Goal: Task Accomplishment & Management: Manage account settings

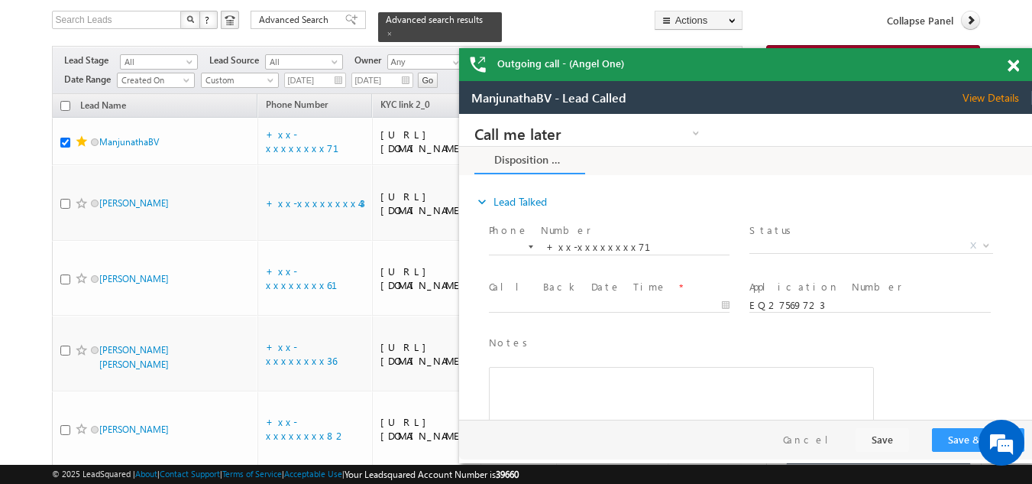
click at [1012, 61] on span at bounding box center [1013, 66] width 11 height 13
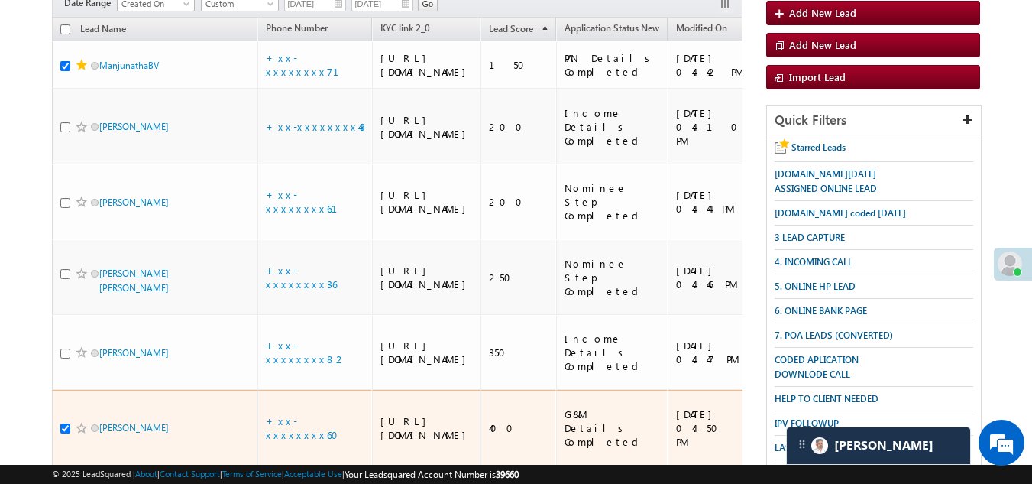
scroll to position [137, 0]
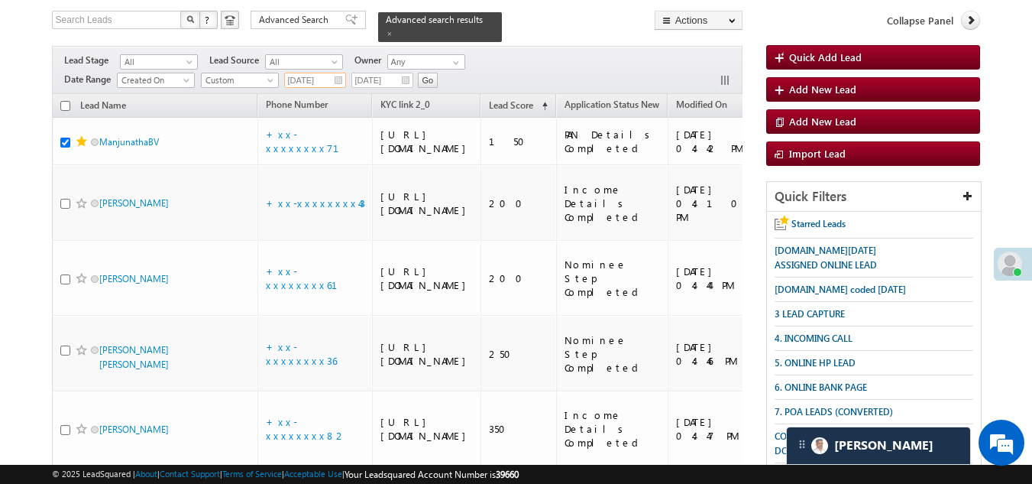
click at [337, 73] on input "08/22/25" at bounding box center [315, 80] width 62 height 15
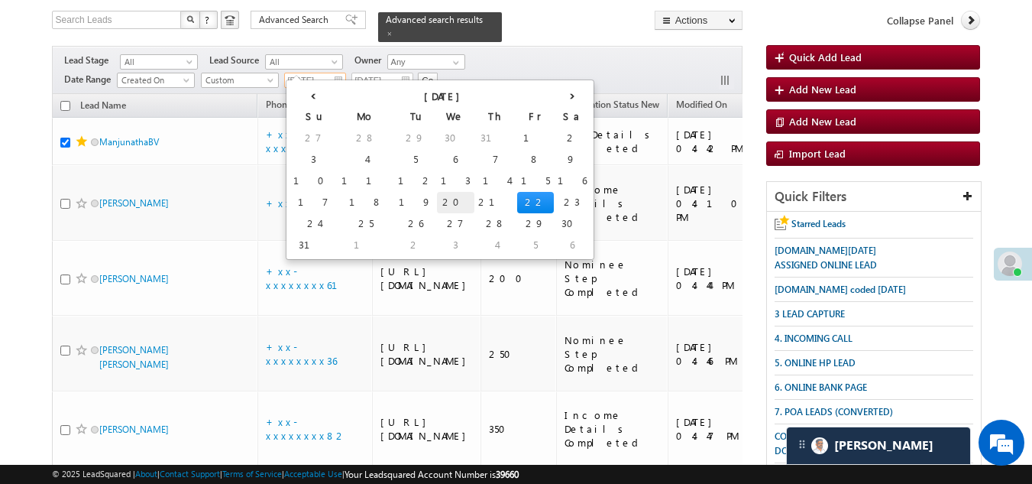
click at [437, 197] on td "20" at bounding box center [455, 202] width 37 height 21
type input "08/20/25"
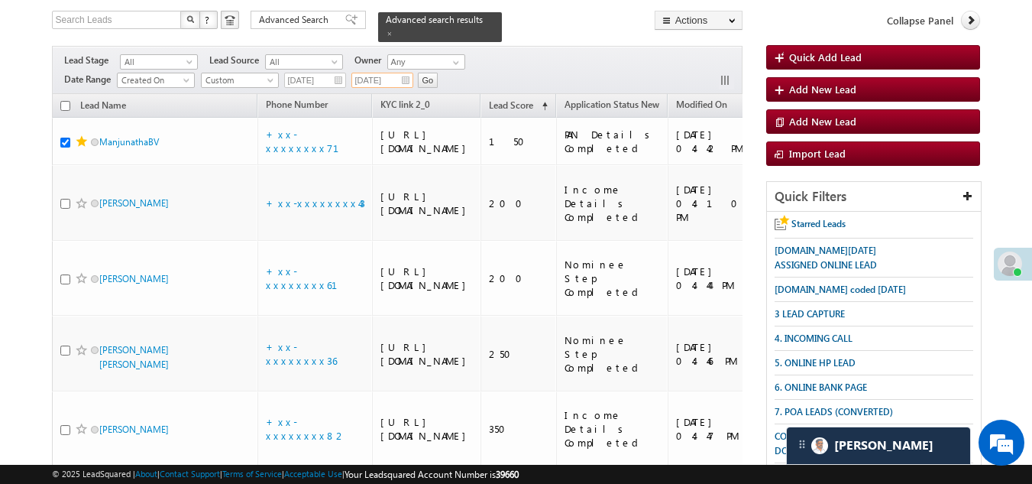
click at [407, 73] on input "08/22/25" at bounding box center [383, 80] width 62 height 15
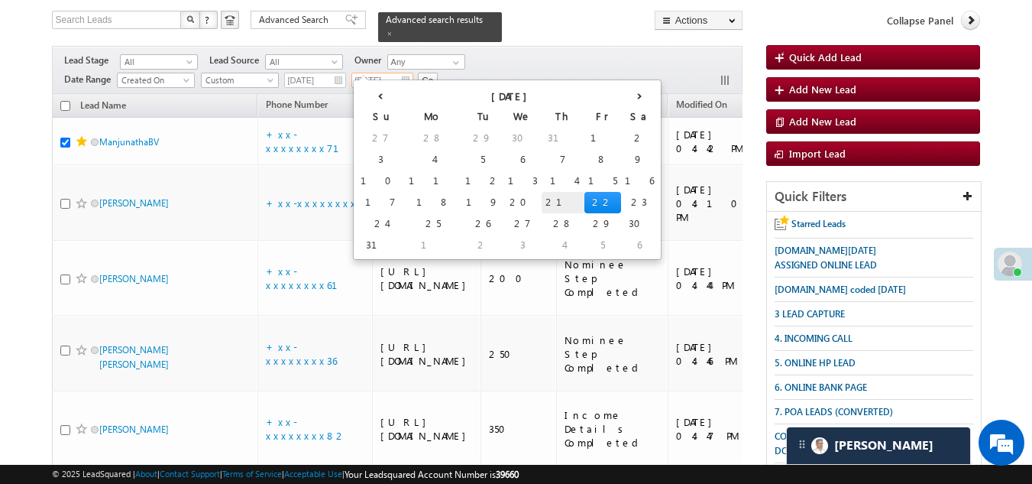
click at [542, 199] on td "21" at bounding box center [563, 202] width 43 height 21
type input "08/21/25"
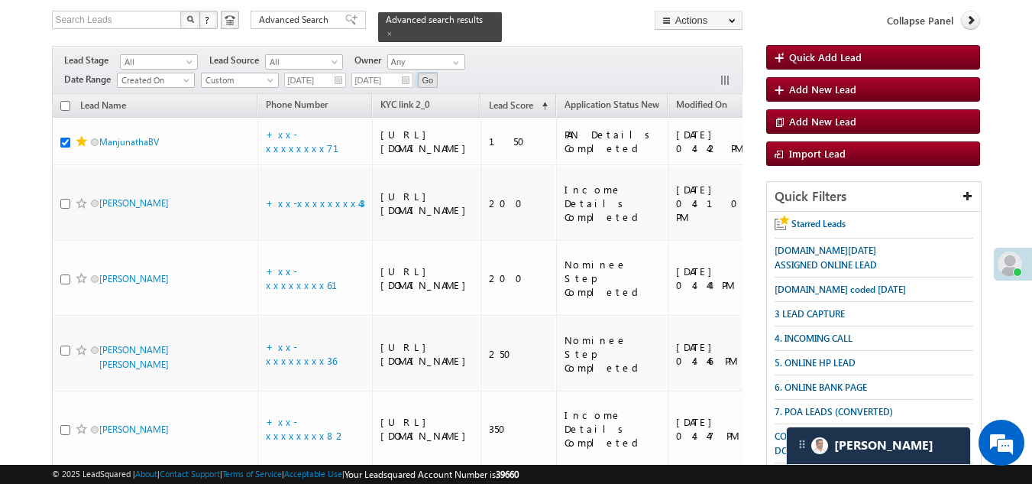
click at [429, 73] on input "Go" at bounding box center [428, 80] width 21 height 15
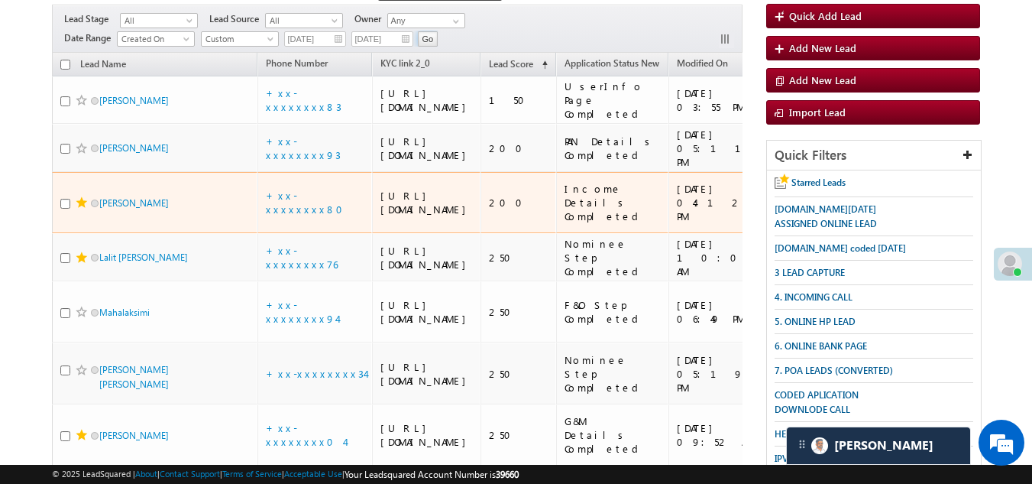
scroll to position [96, 0]
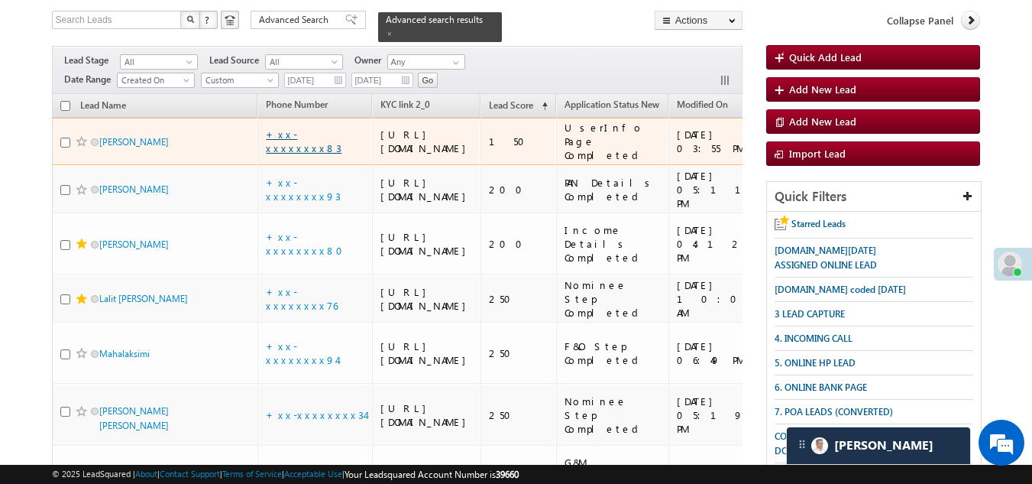
click at [296, 147] on link "+xx-xxxxxxxx83" at bounding box center [304, 141] width 76 height 27
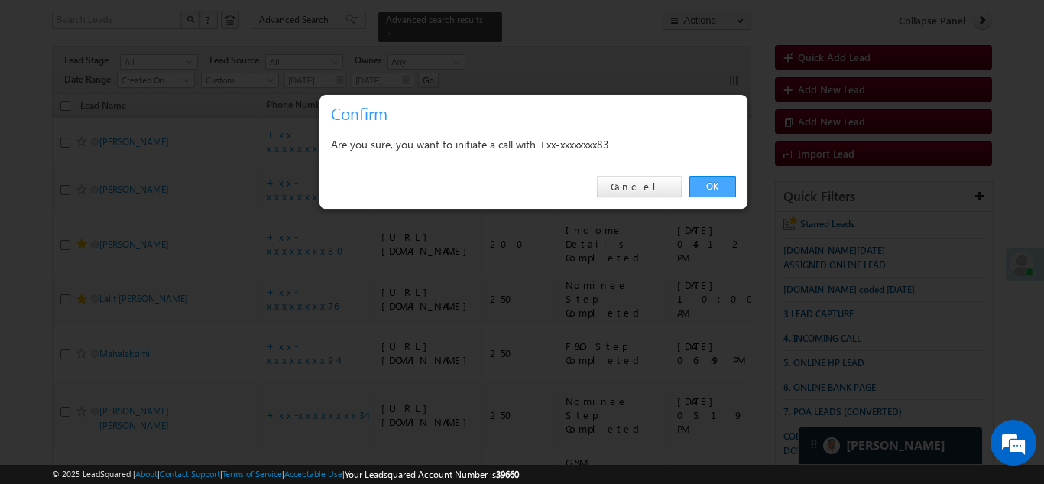
click at [713, 187] on link "OK" at bounding box center [712, 186] width 47 height 21
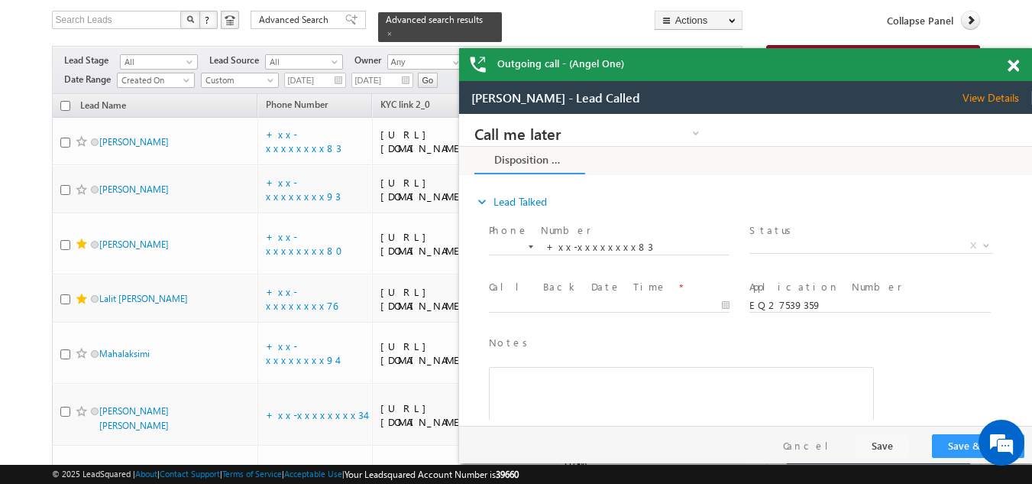
scroll to position [0, 0]
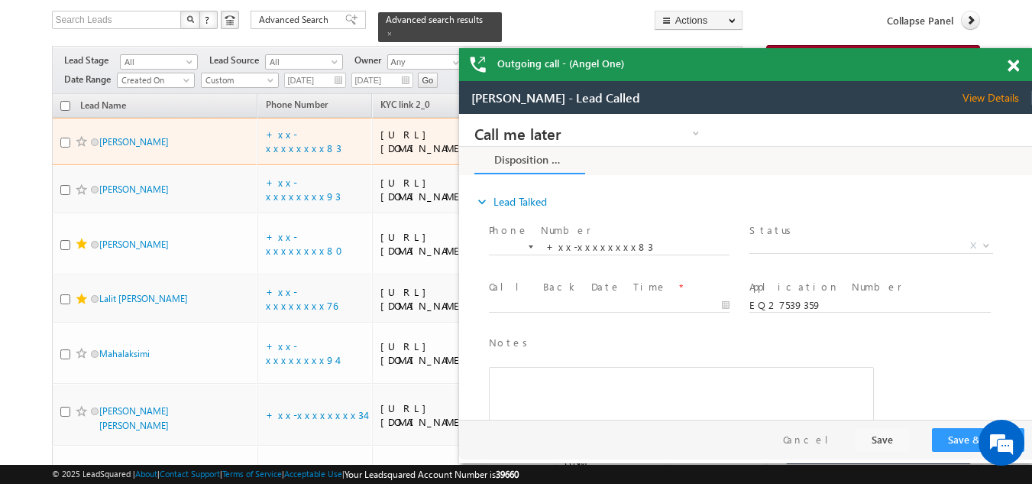
click at [63, 147] on input "checkbox" at bounding box center [65, 143] width 10 height 10
checkbox input "true"
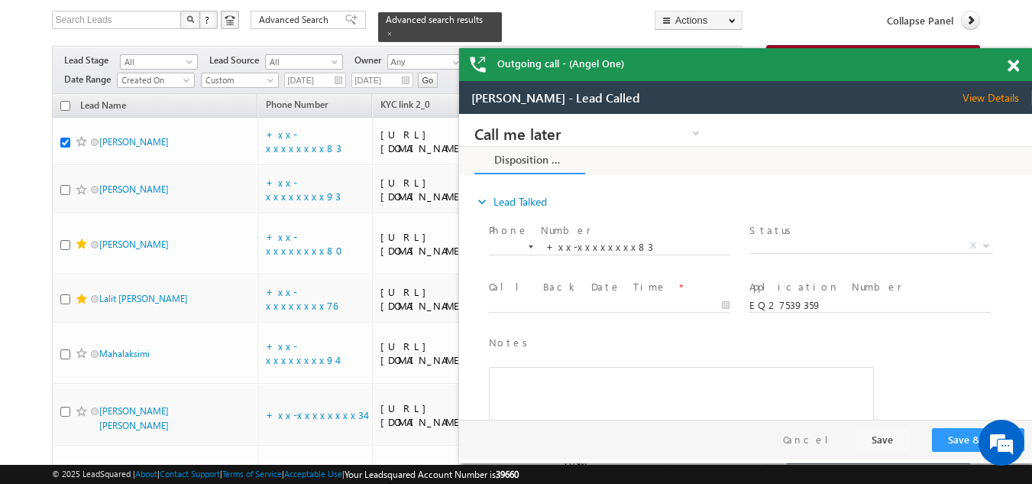
click at [1019, 63] on span at bounding box center [1013, 66] width 11 height 13
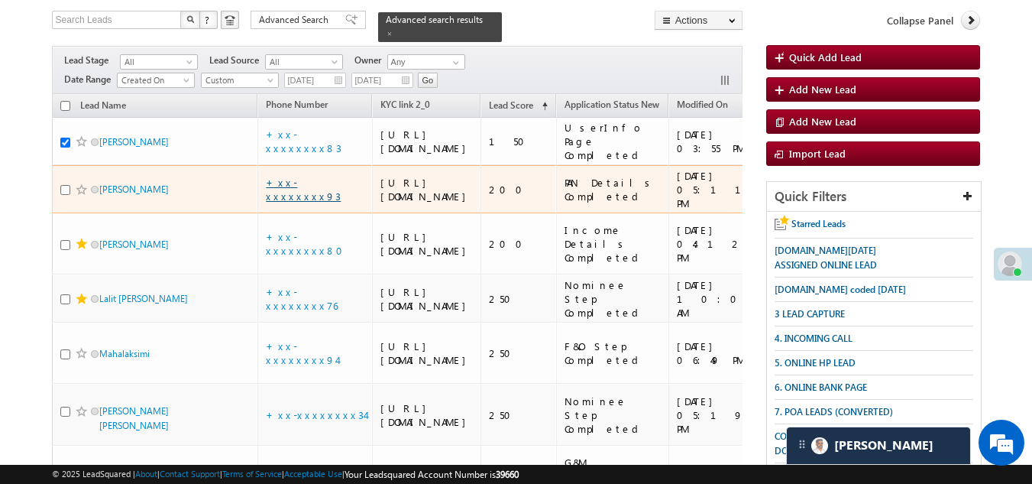
click at [311, 203] on link "+xx-xxxxxxxx93" at bounding box center [303, 189] width 75 height 27
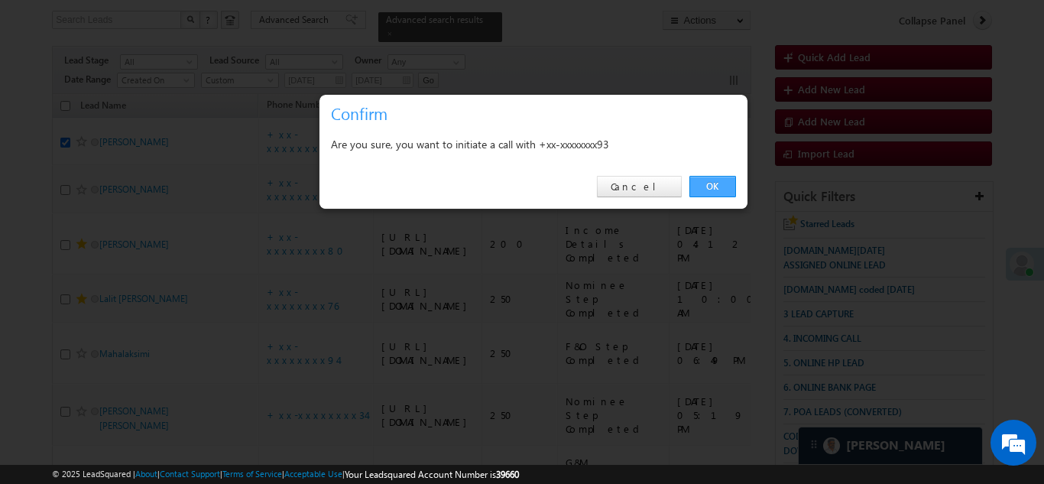
click at [710, 186] on link "OK" at bounding box center [712, 186] width 47 height 21
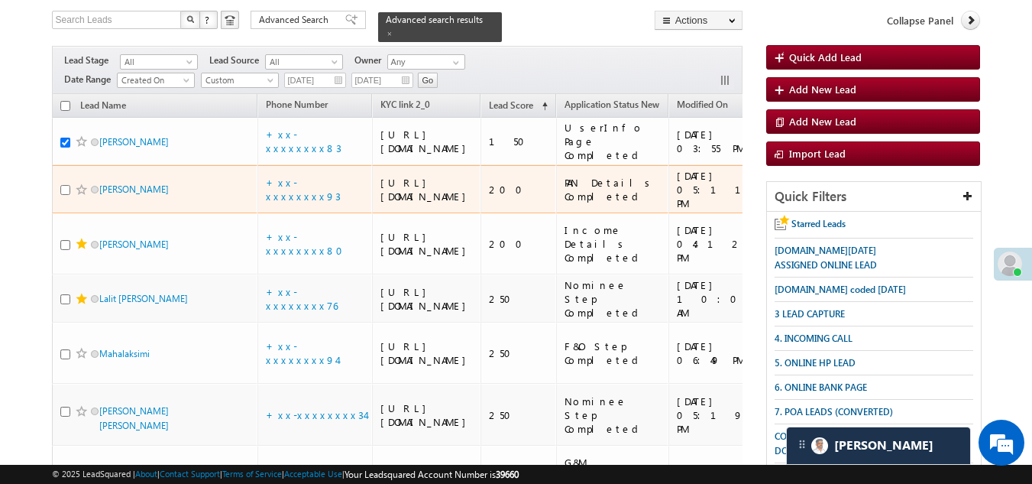
click at [68, 195] on input "checkbox" at bounding box center [65, 190] width 10 height 10
checkbox input "true"
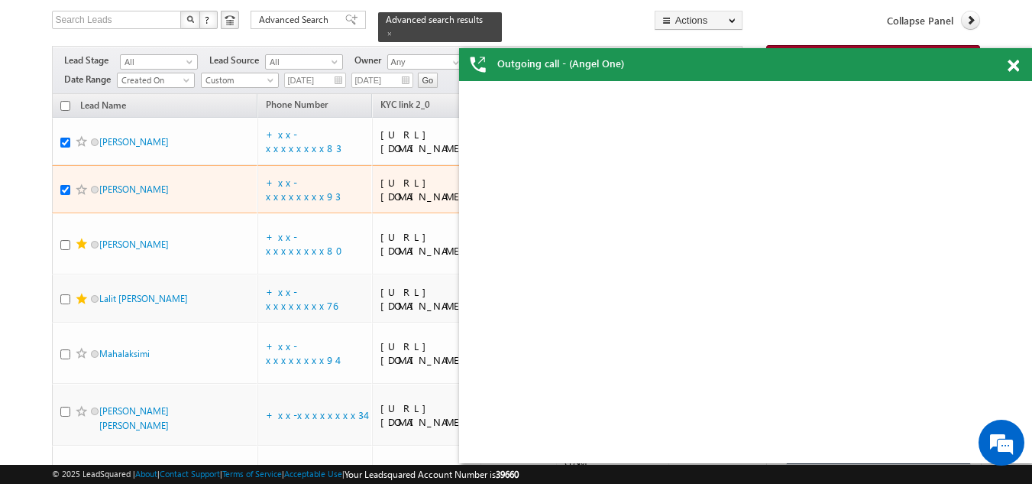
click at [76, 196] on span at bounding box center [82, 189] width 12 height 12
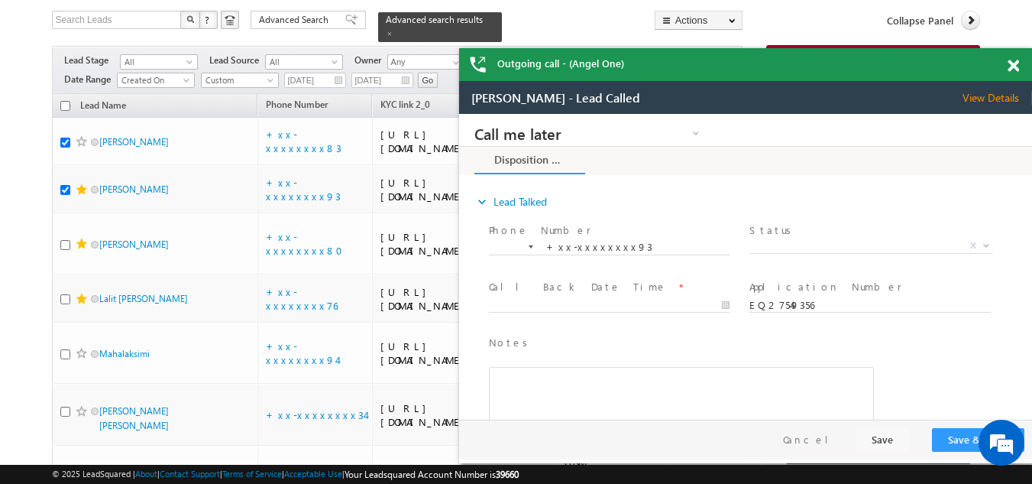
click at [1012, 66] on span at bounding box center [1013, 66] width 11 height 13
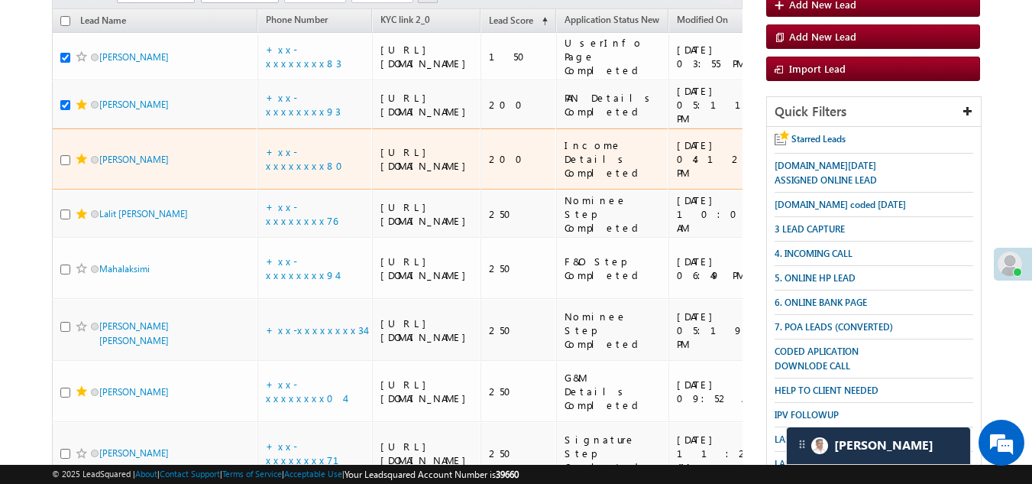
scroll to position [290, 0]
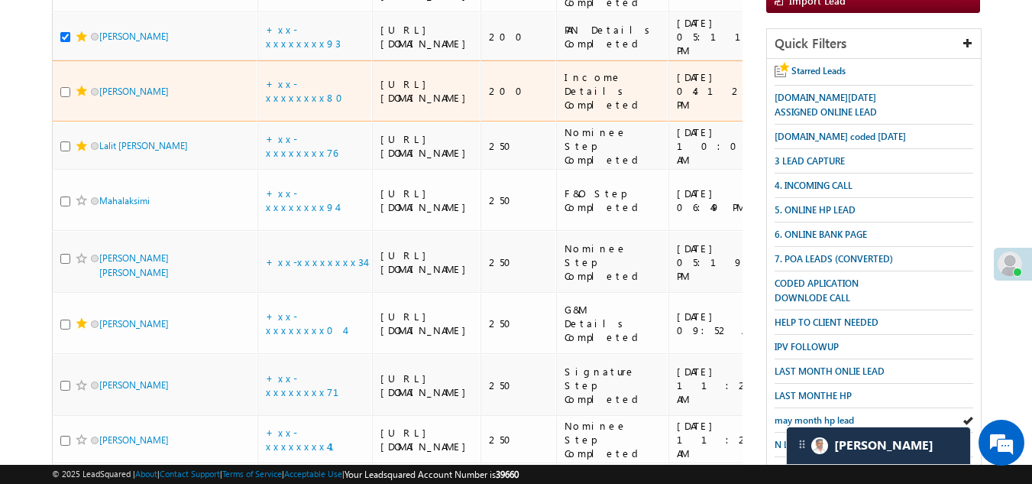
click at [68, 97] on input "checkbox" at bounding box center [65, 92] width 10 height 10
checkbox input "true"
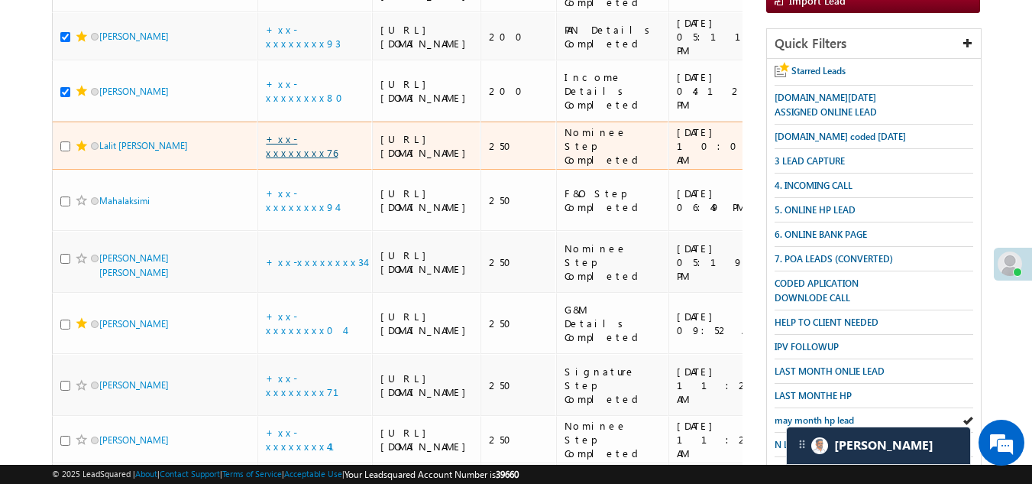
click at [301, 159] on link "+xx-xxxxxxxx76" at bounding box center [302, 145] width 72 height 27
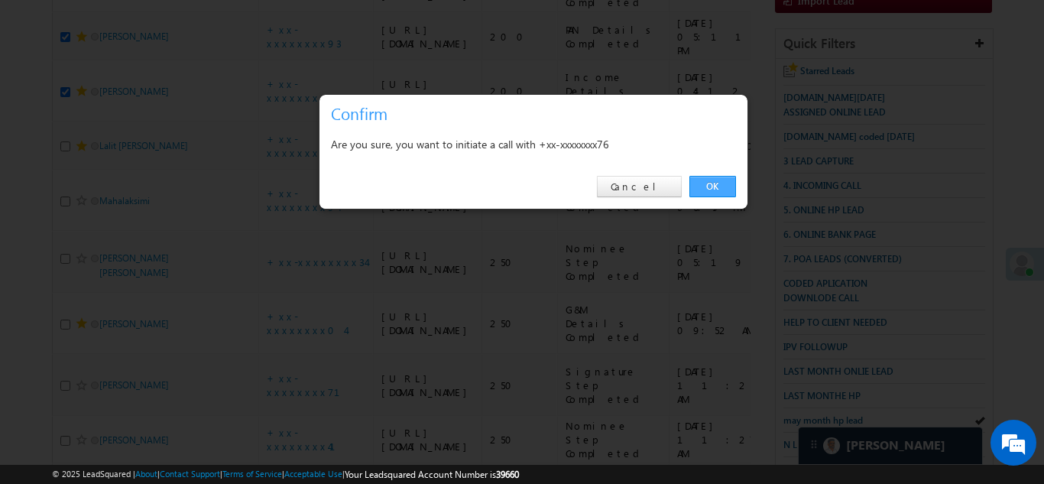
click at [713, 184] on link "OK" at bounding box center [712, 186] width 47 height 21
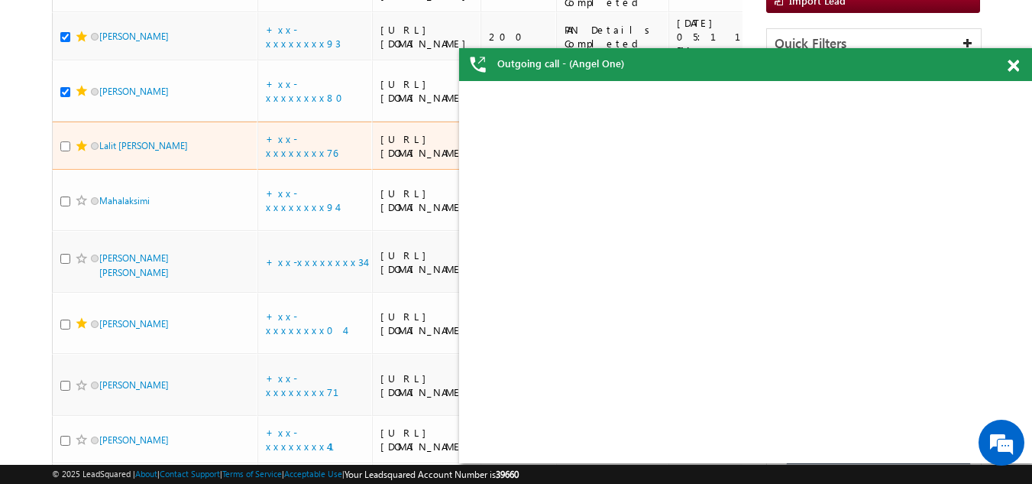
click at [63, 151] on input "checkbox" at bounding box center [65, 146] width 10 height 10
checkbox input "true"
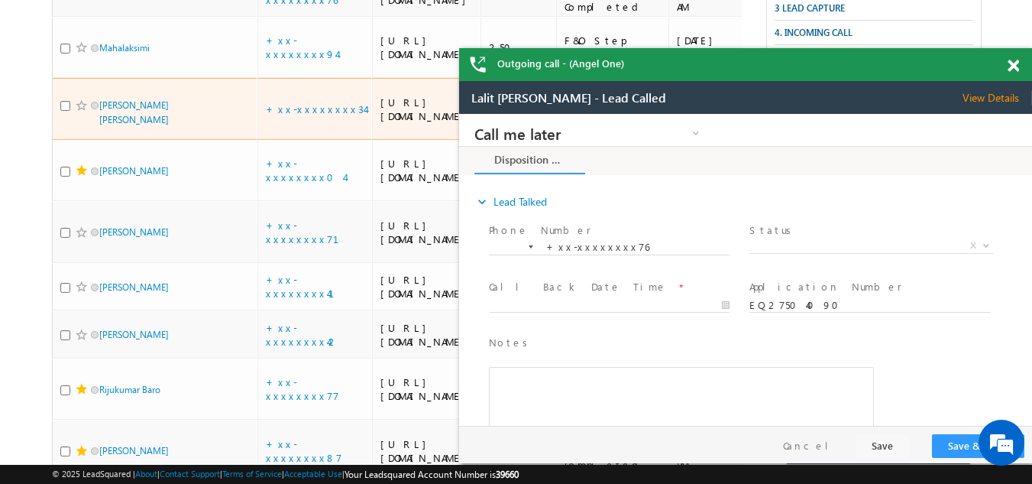
scroll to position [0, 0]
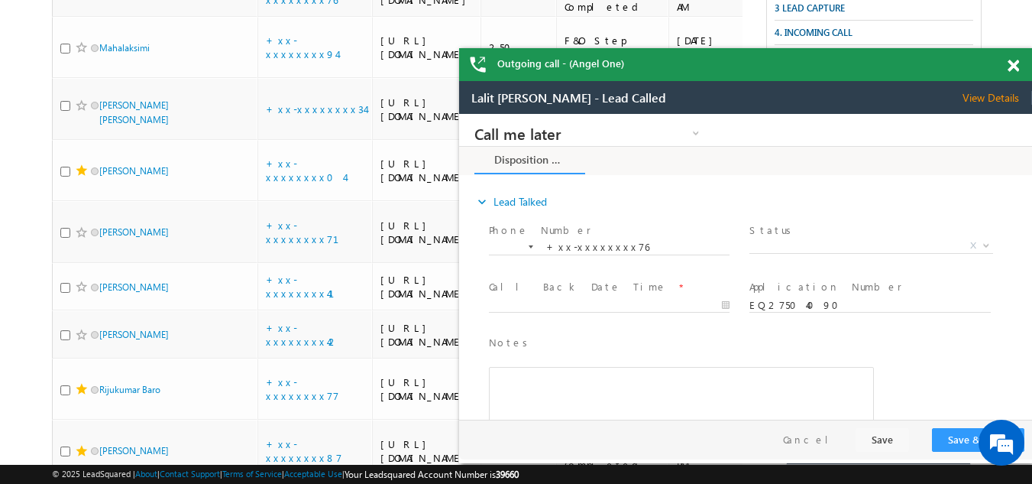
click at [1016, 63] on span at bounding box center [1013, 66] width 11 height 13
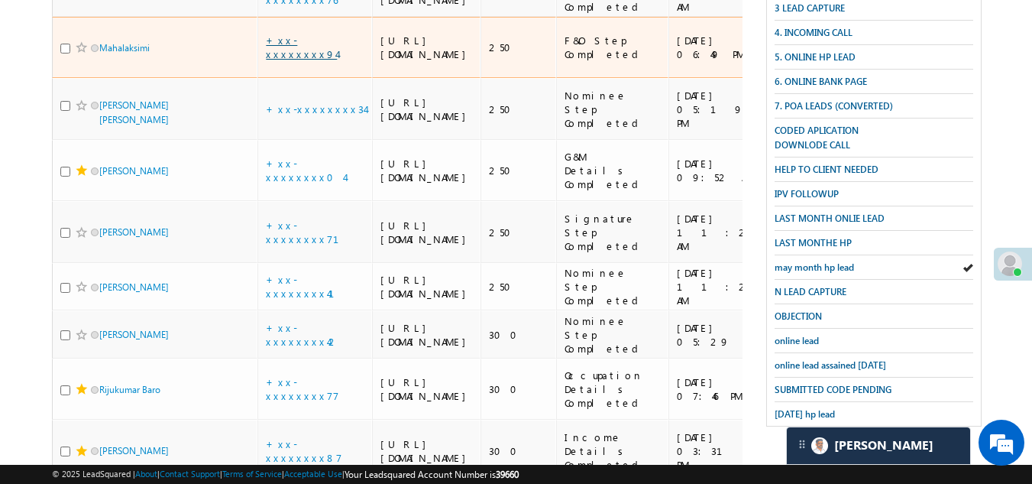
click at [290, 60] on link "+xx-xxxxxxxx94" at bounding box center [301, 47] width 71 height 27
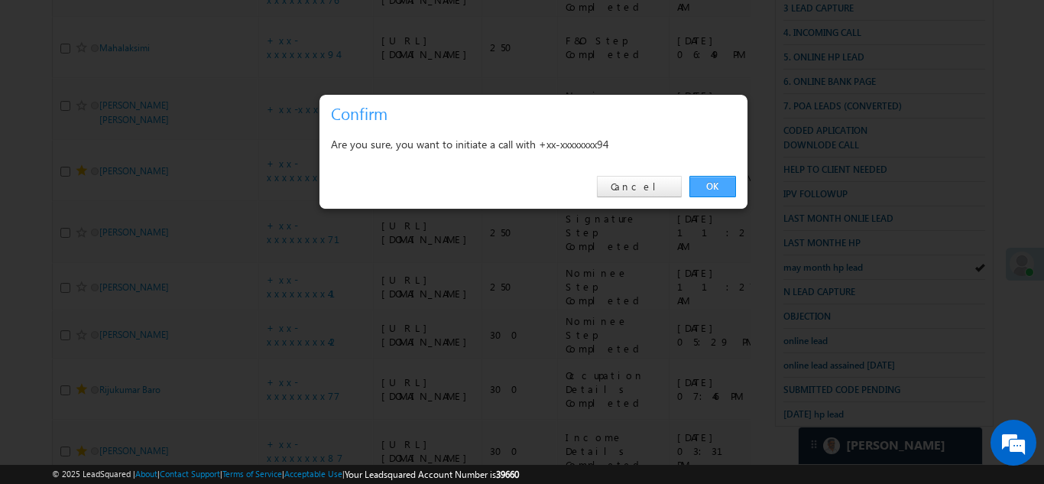
click at [708, 186] on link "OK" at bounding box center [712, 186] width 47 height 21
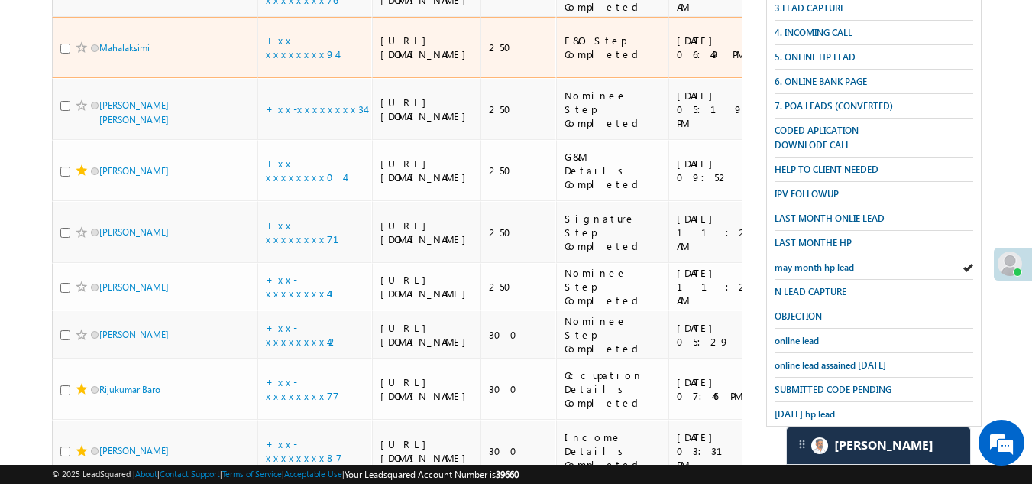
click at [66, 53] on input "checkbox" at bounding box center [65, 49] width 10 height 10
checkbox input "true"
click at [81, 53] on span at bounding box center [82, 47] width 12 height 12
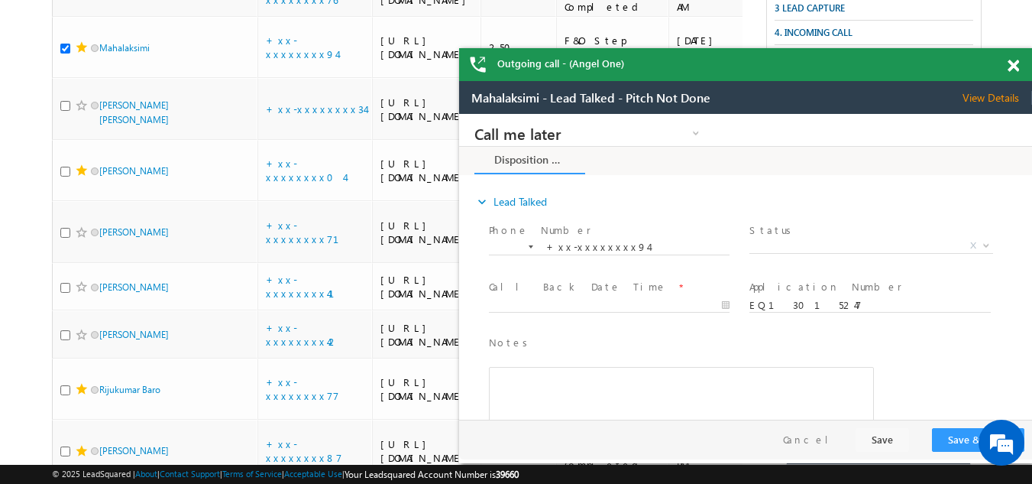
click at [1012, 70] on span at bounding box center [1013, 66] width 11 height 13
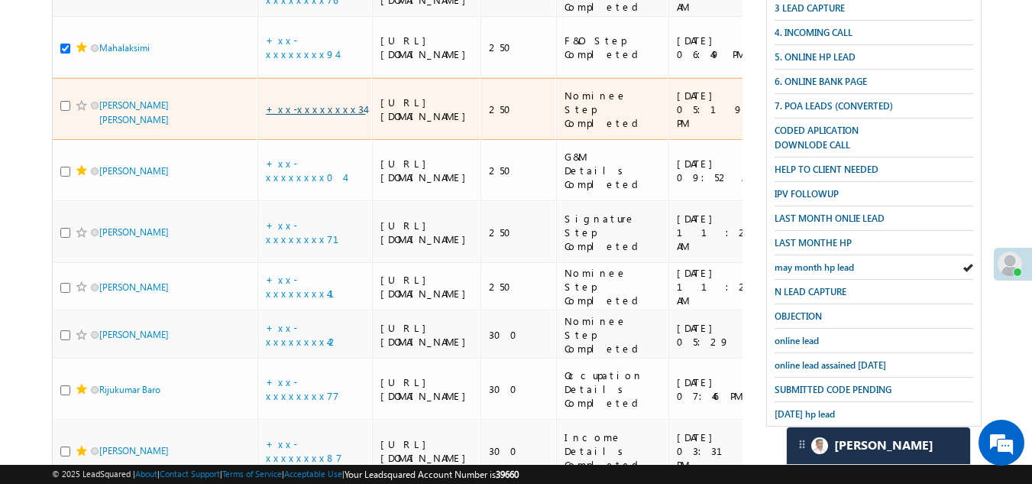
click at [293, 115] on link "+xx-xxxxxxxx34" at bounding box center [315, 108] width 99 height 13
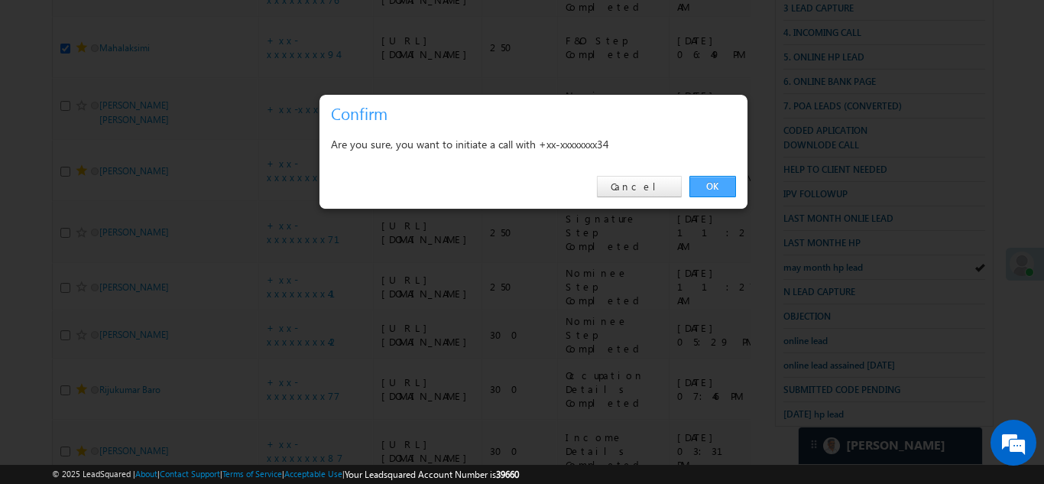
click at [713, 186] on link "OK" at bounding box center [712, 186] width 47 height 21
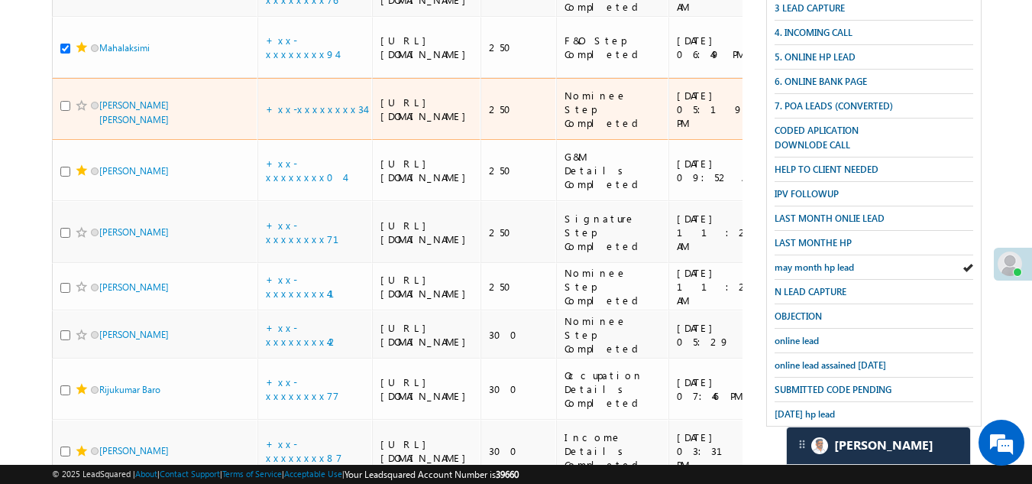
click at [64, 111] on input "checkbox" at bounding box center [65, 106] width 10 height 10
checkbox input "true"
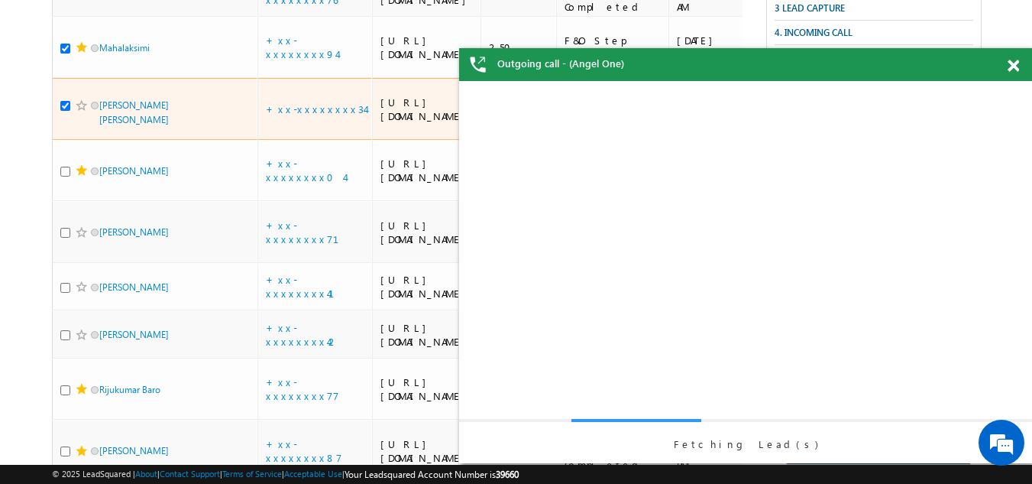
click at [79, 112] on span at bounding box center [82, 105] width 12 height 12
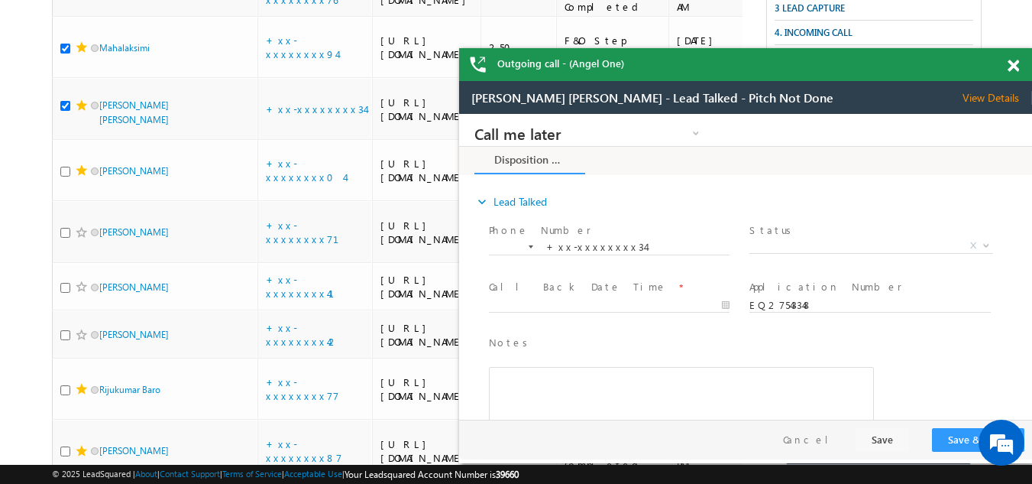
click at [1016, 63] on span at bounding box center [1013, 66] width 11 height 13
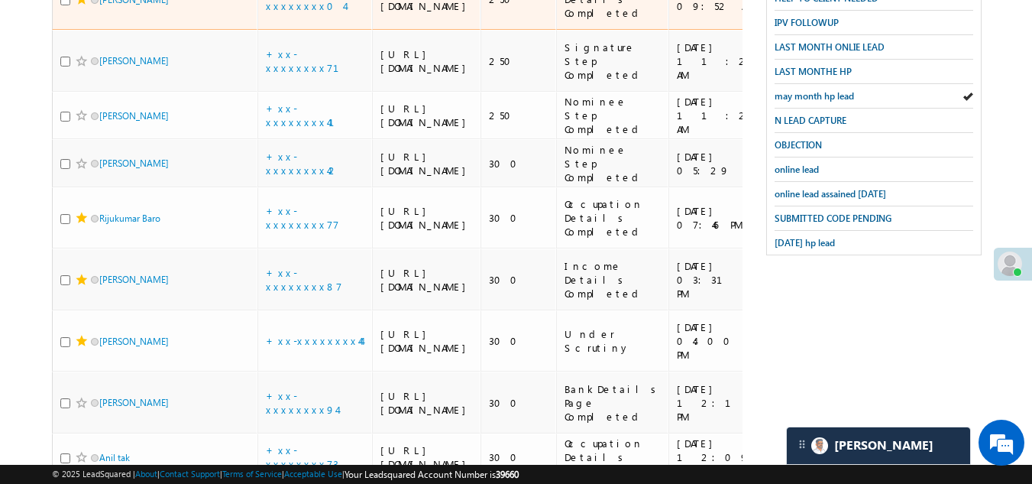
scroll to position [672, 0]
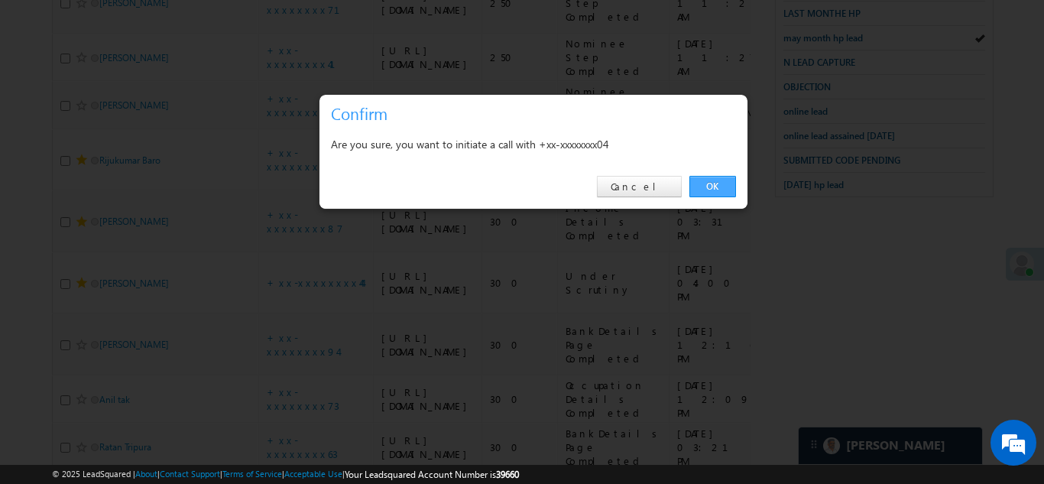
click at [715, 180] on link "OK" at bounding box center [712, 186] width 47 height 21
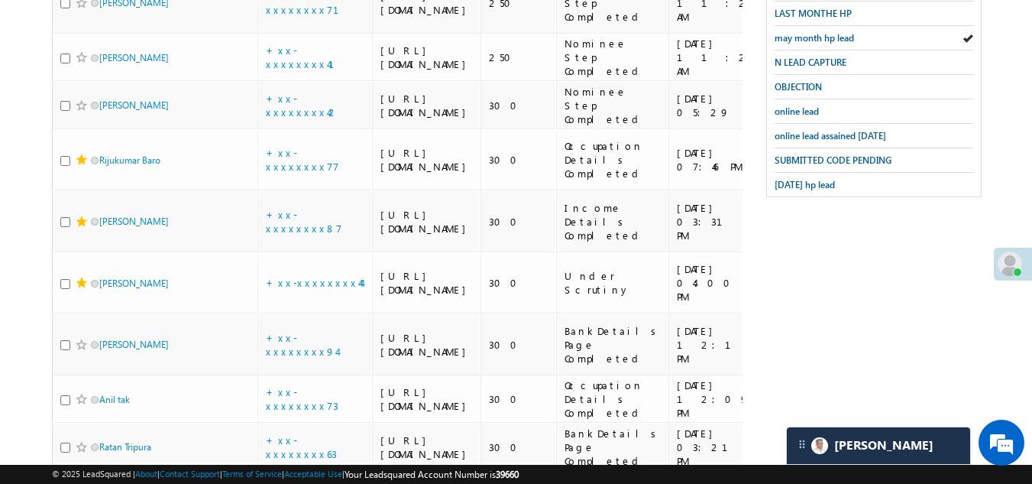
checkbox input "true"
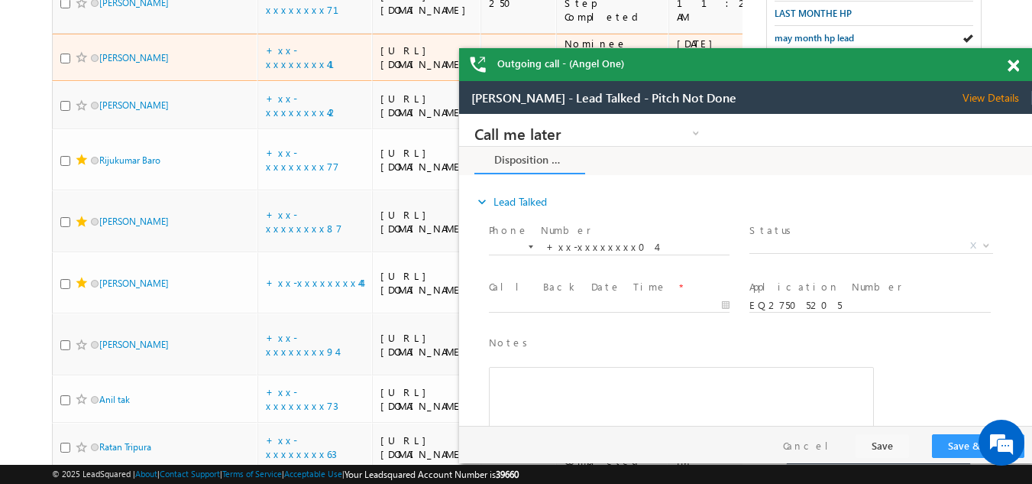
scroll to position [0, 0]
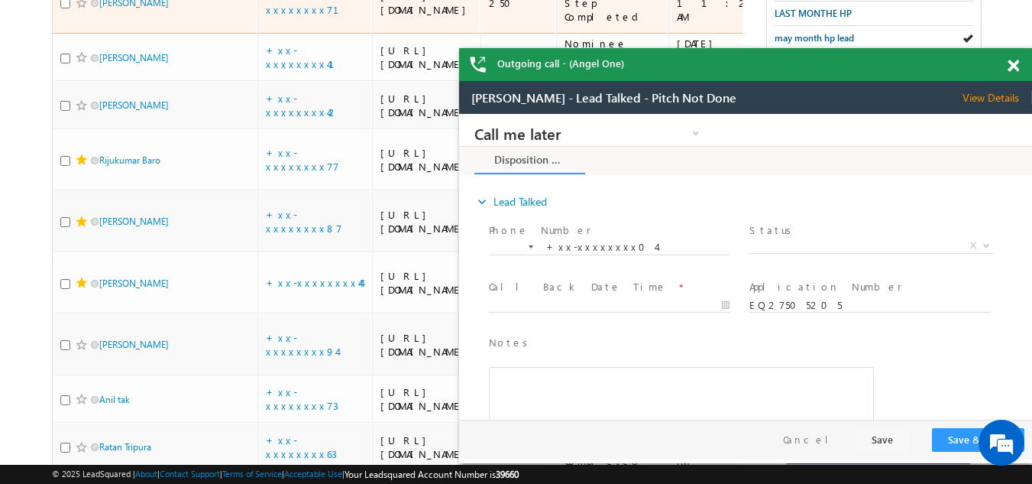
click at [67, 8] on input "checkbox" at bounding box center [65, 3] width 10 height 10
checkbox input "true"
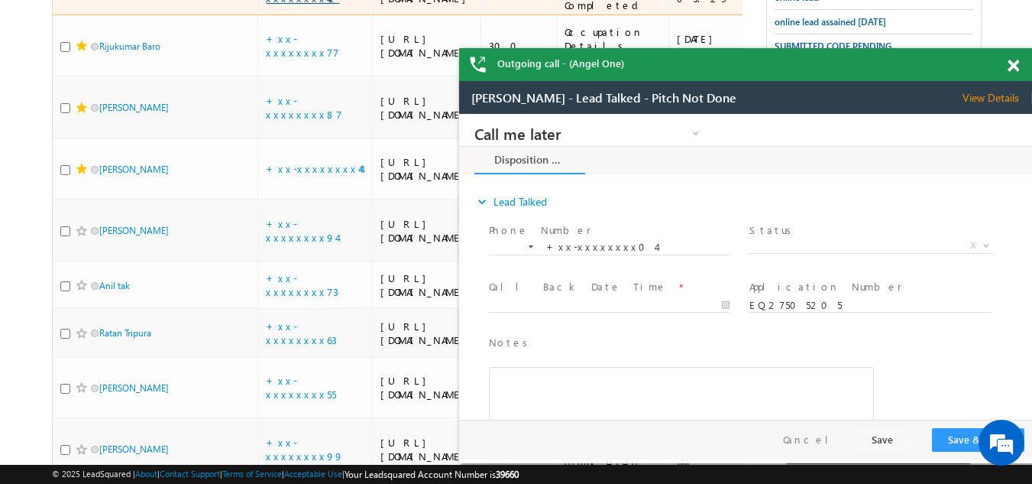
scroll to position [748, 0]
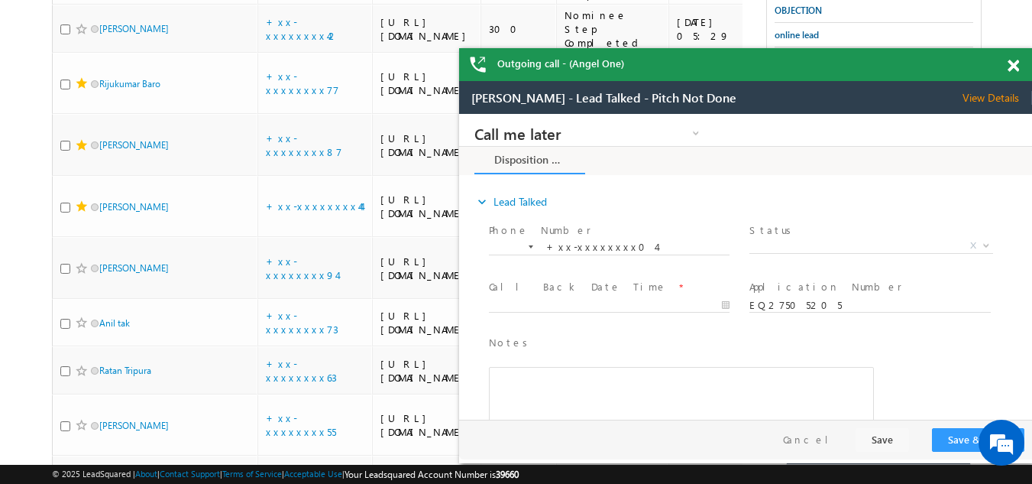
click at [1012, 63] on span at bounding box center [1013, 66] width 11 height 13
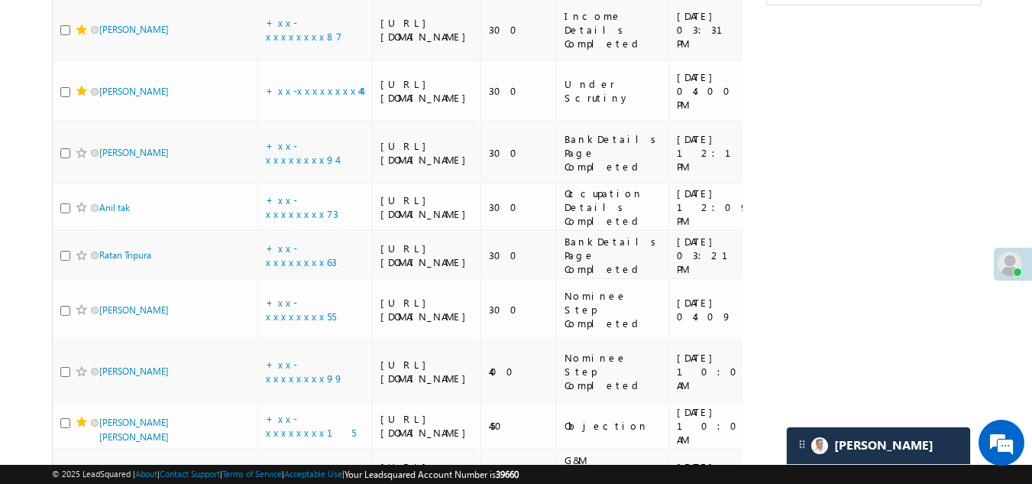
scroll to position [901, 0]
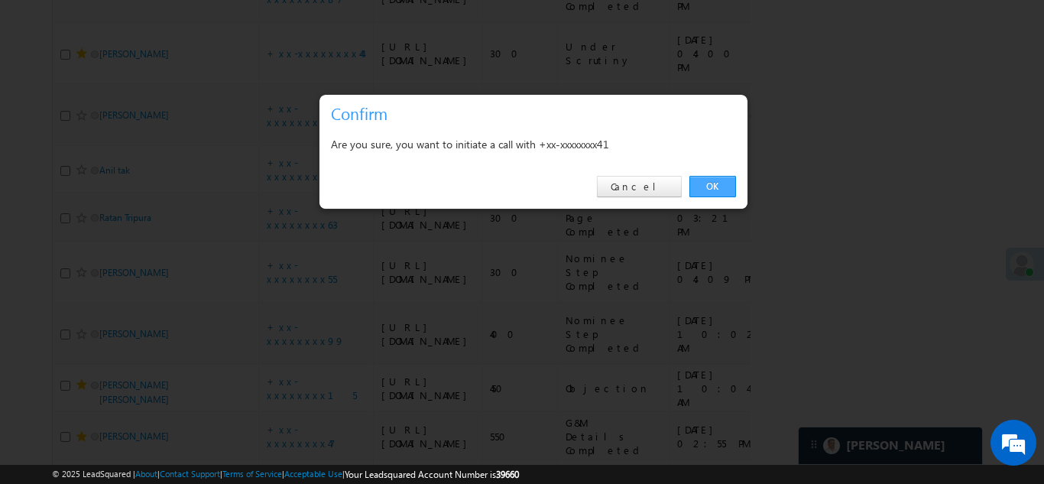
click at [713, 180] on link "OK" at bounding box center [712, 186] width 47 height 21
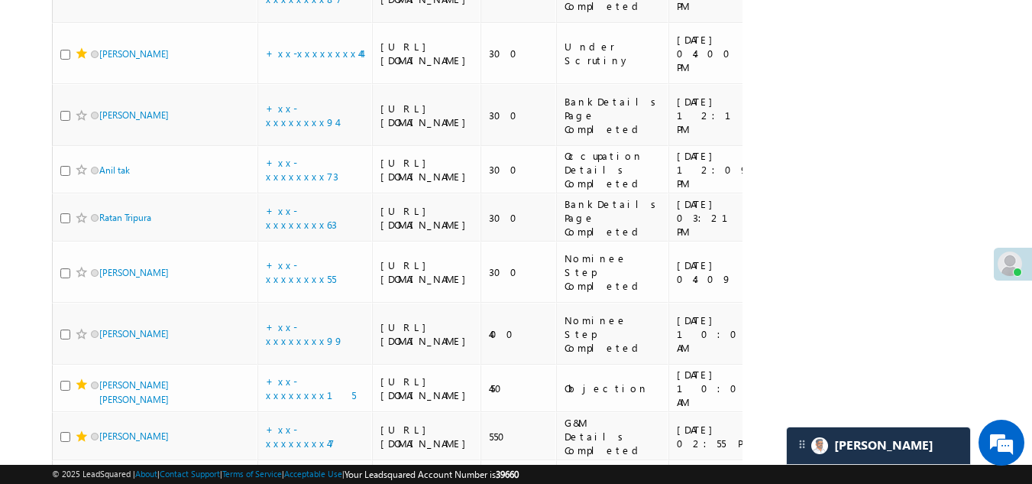
checkbox input "true"
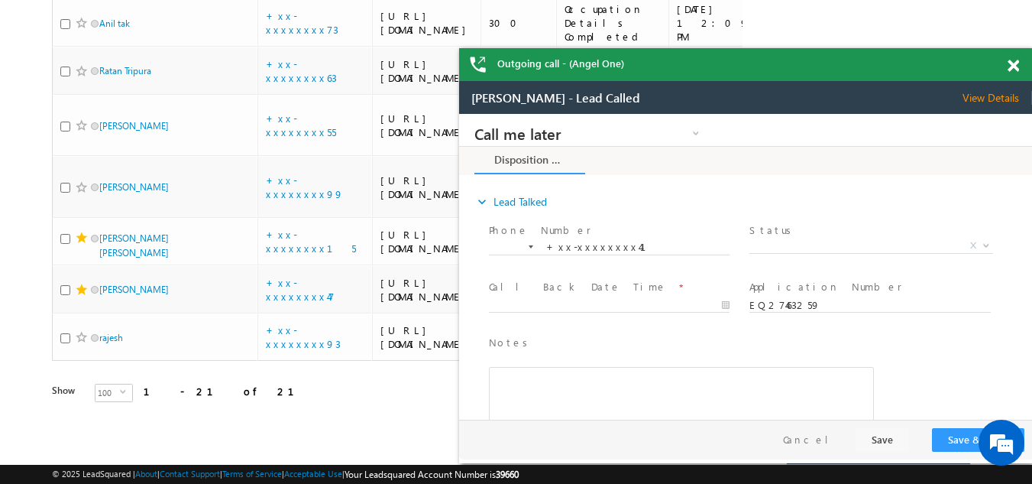
scroll to position [1765, 0]
click at [1016, 66] on span at bounding box center [1013, 66] width 11 height 13
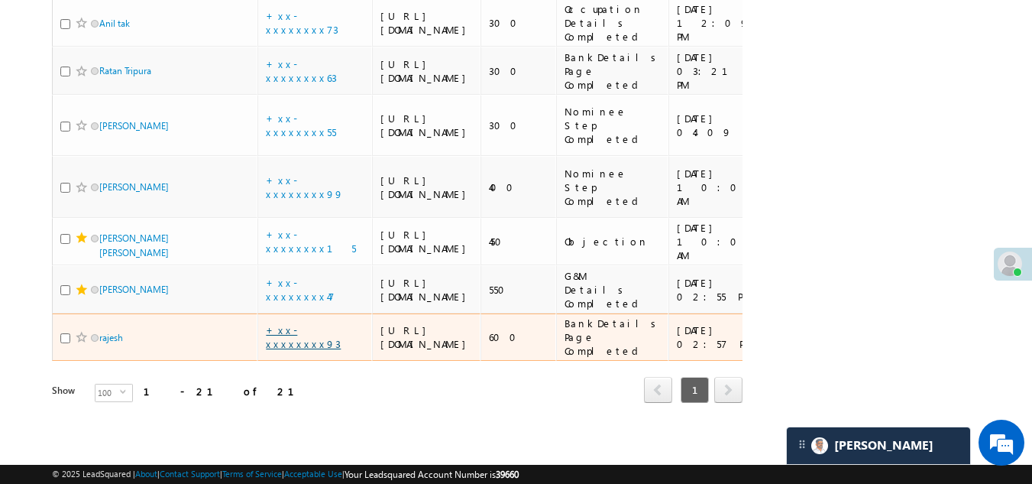
click at [309, 323] on link "+xx-xxxxxxxx93" at bounding box center [303, 336] width 75 height 27
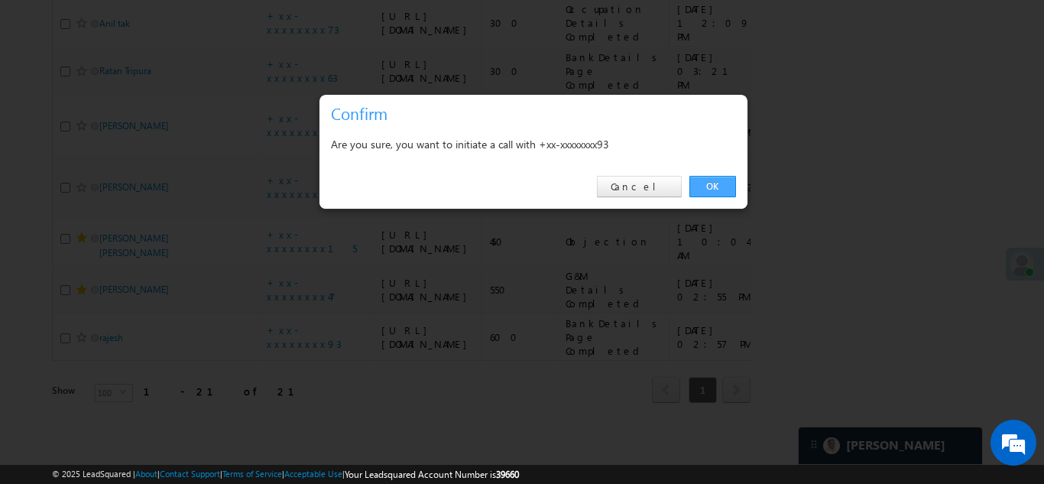
click at [704, 185] on link "OK" at bounding box center [712, 186] width 47 height 21
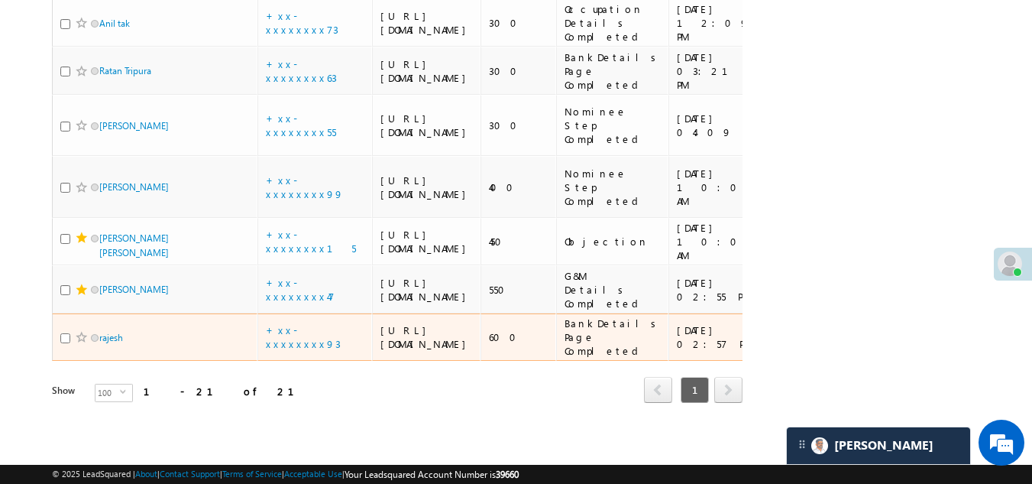
click at [66, 333] on input "checkbox" at bounding box center [65, 338] width 10 height 10
checkbox input "true"
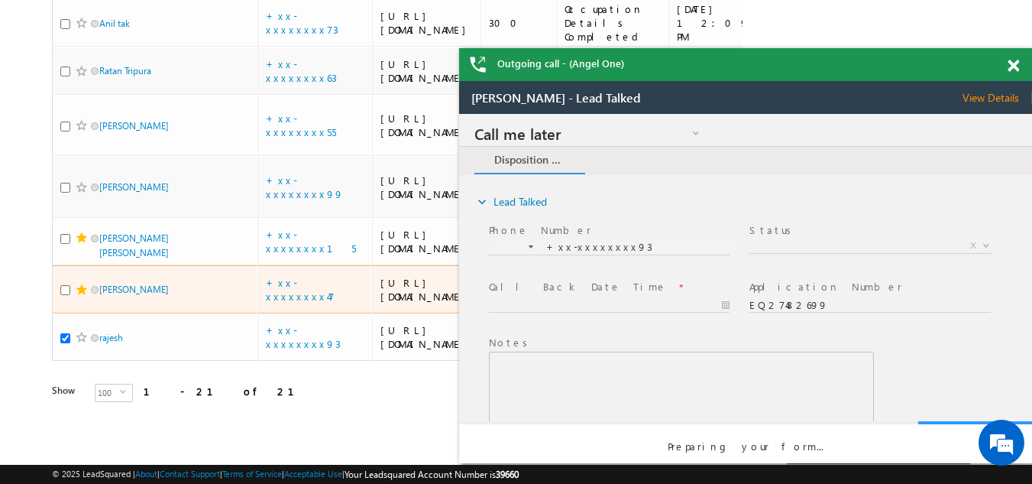
scroll to position [0, 0]
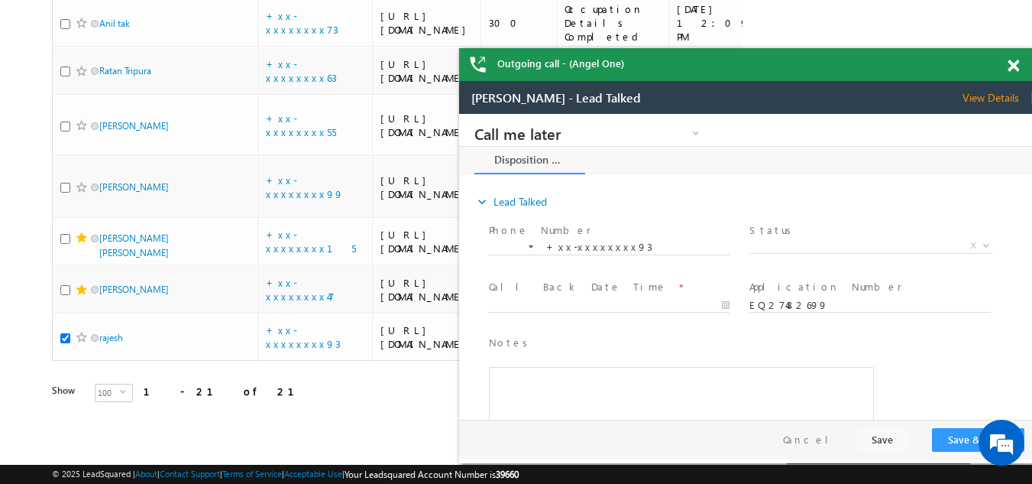
click at [1015, 64] on span at bounding box center [1013, 66] width 11 height 13
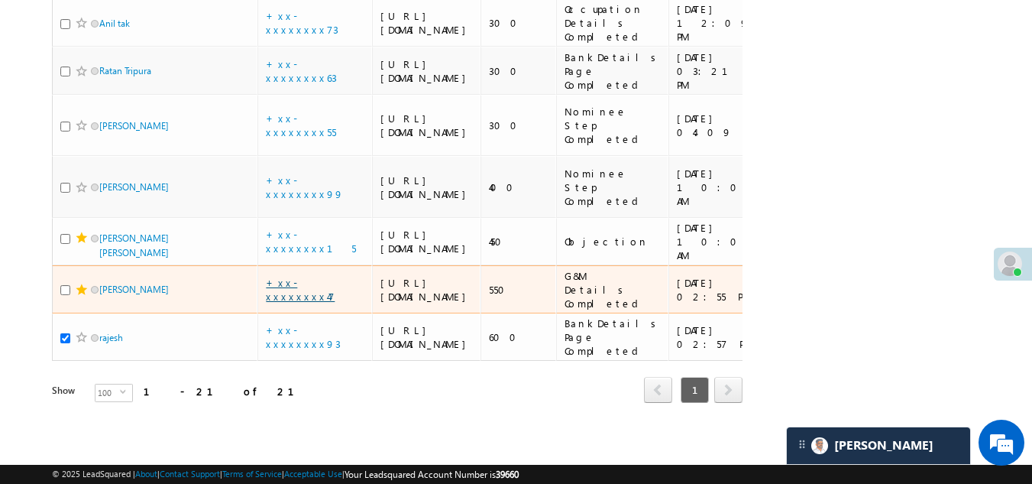
click at [286, 276] on link "+xx-xxxxxxxx47" at bounding box center [300, 289] width 69 height 27
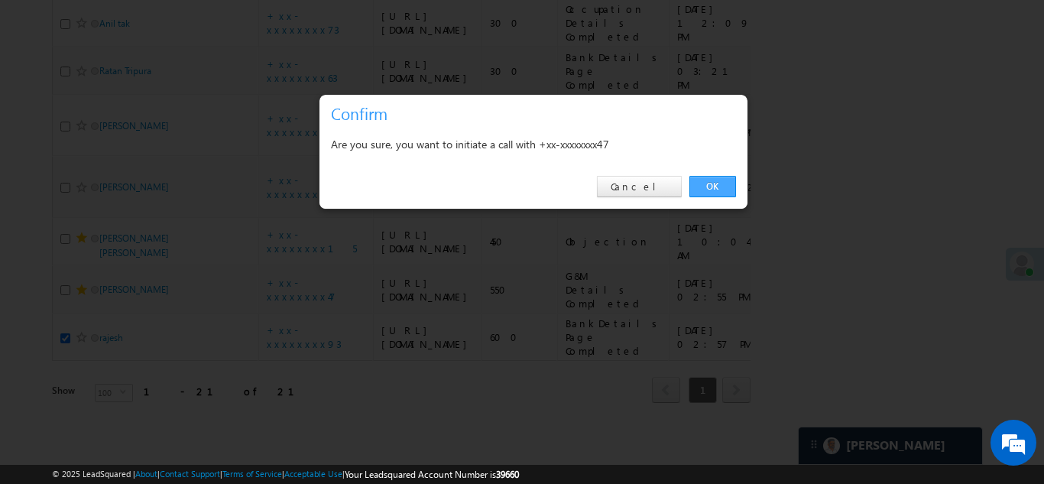
click at [706, 185] on link "OK" at bounding box center [712, 186] width 47 height 21
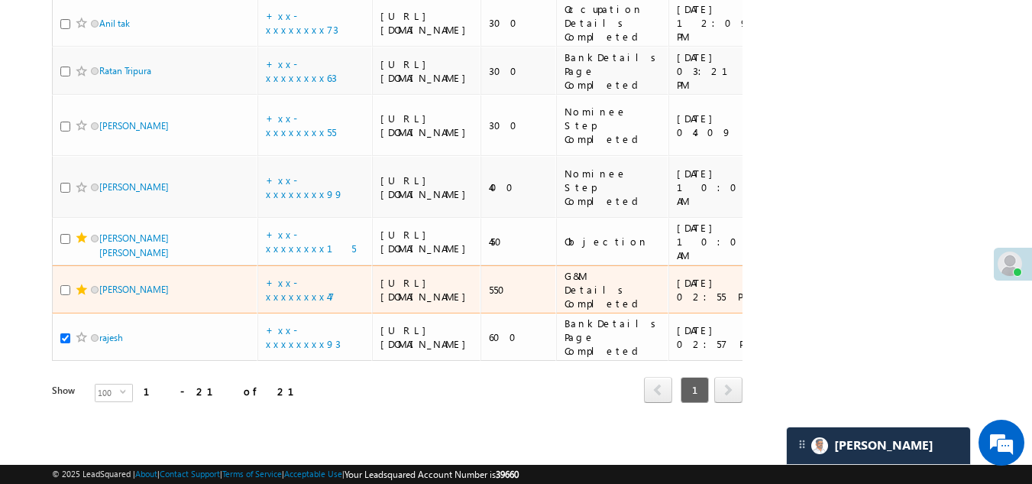
click at [63, 285] on input "checkbox" at bounding box center [65, 290] width 10 height 10
checkbox input "true"
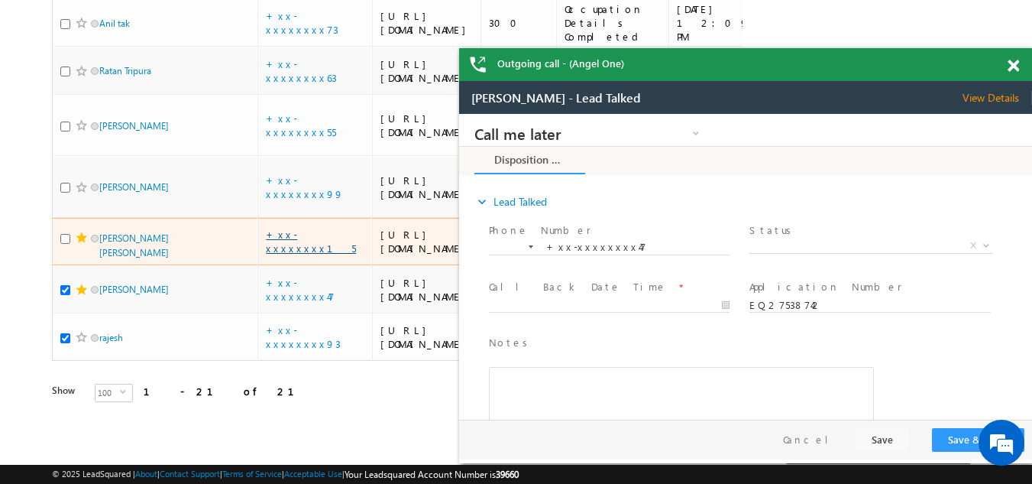
click at [284, 228] on link "+xx-xxxxxxxx15" at bounding box center [311, 241] width 90 height 27
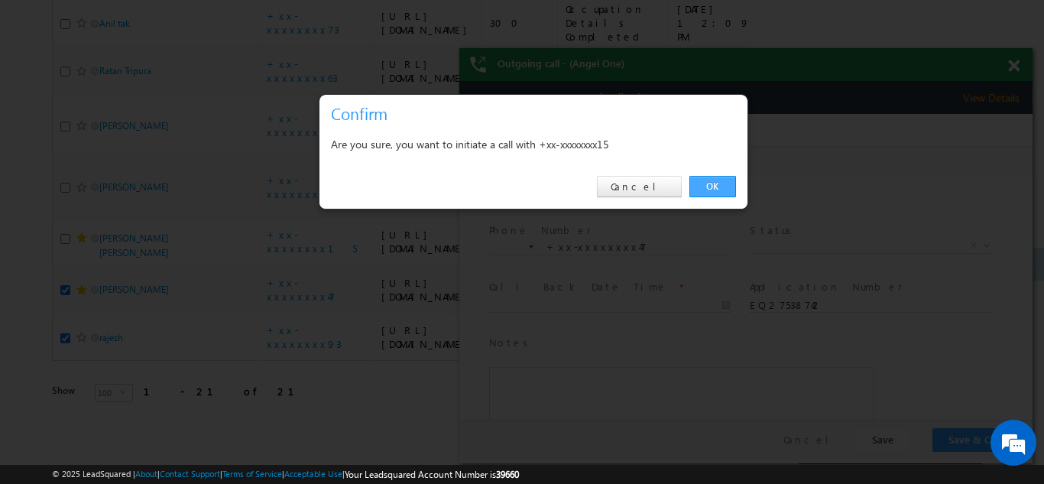
click at [711, 183] on link "OK" at bounding box center [712, 186] width 47 height 21
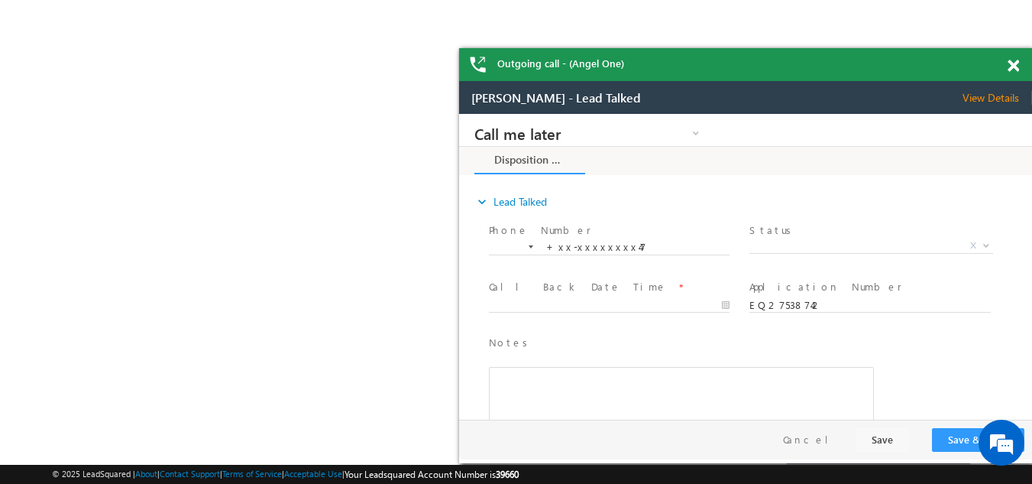
click at [1013, 65] on span at bounding box center [1013, 66] width 11 height 13
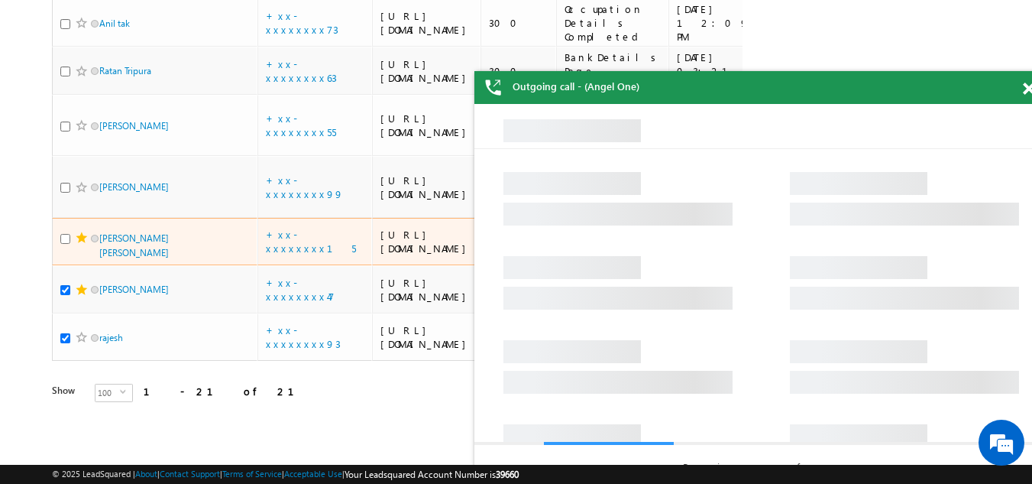
click at [66, 234] on input "checkbox" at bounding box center [65, 239] width 10 height 10
checkbox input "true"
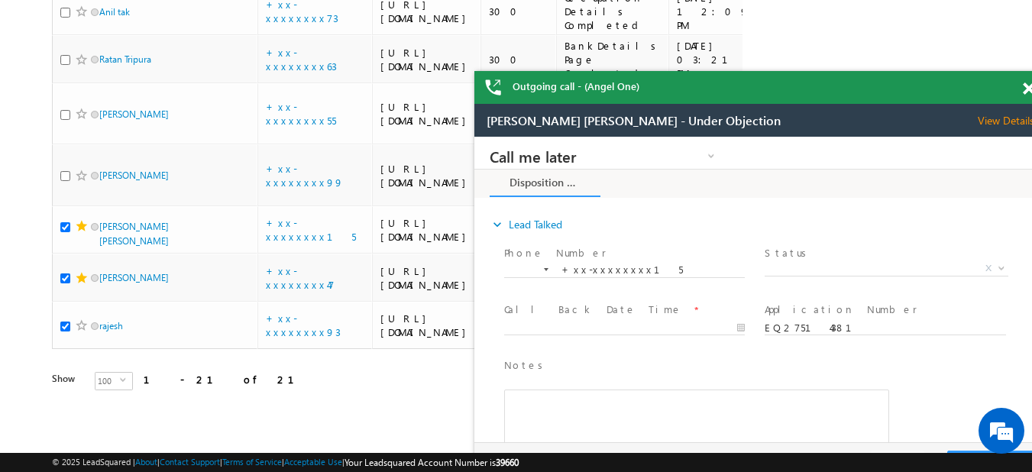
click at [1027, 86] on span at bounding box center [1028, 89] width 11 height 13
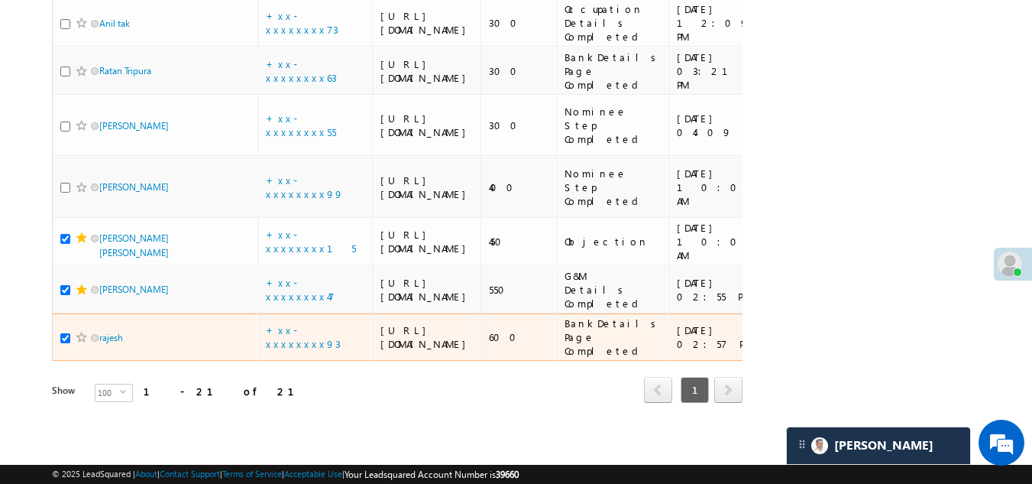
scroll to position [1612, 0]
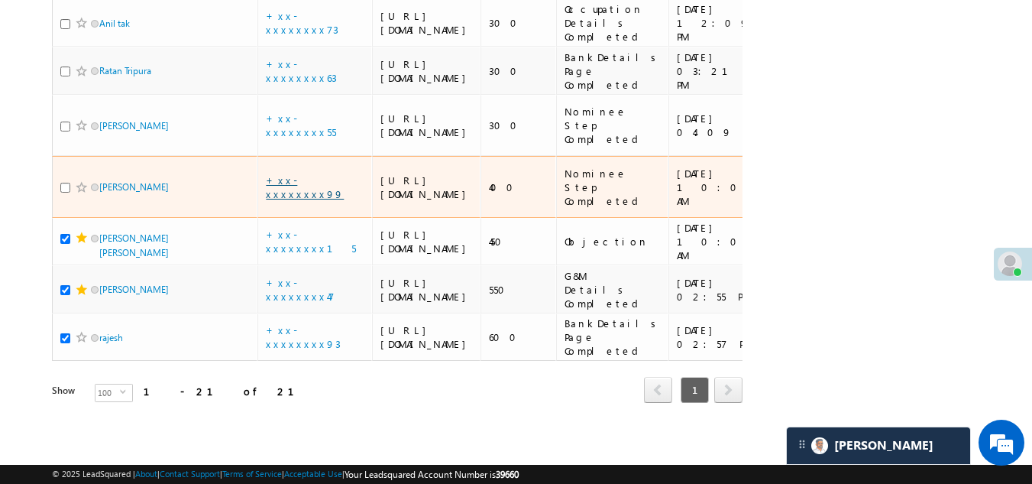
click at [307, 190] on link "+xx-xxxxxxxx99" at bounding box center [305, 186] width 78 height 27
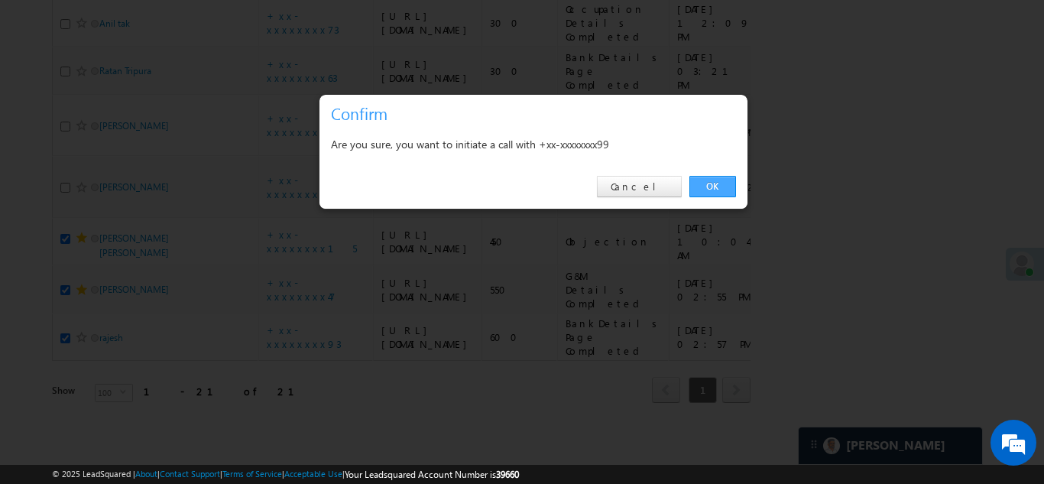
click at [708, 181] on link "OK" at bounding box center [712, 186] width 47 height 21
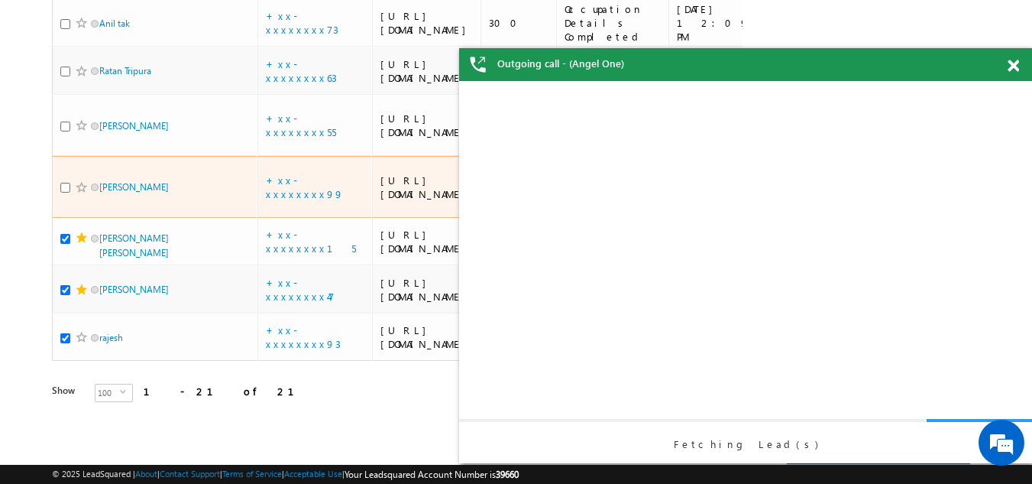
scroll to position [0, 0]
click at [69, 191] on input "checkbox" at bounding box center [65, 188] width 10 height 10
checkbox input "true"
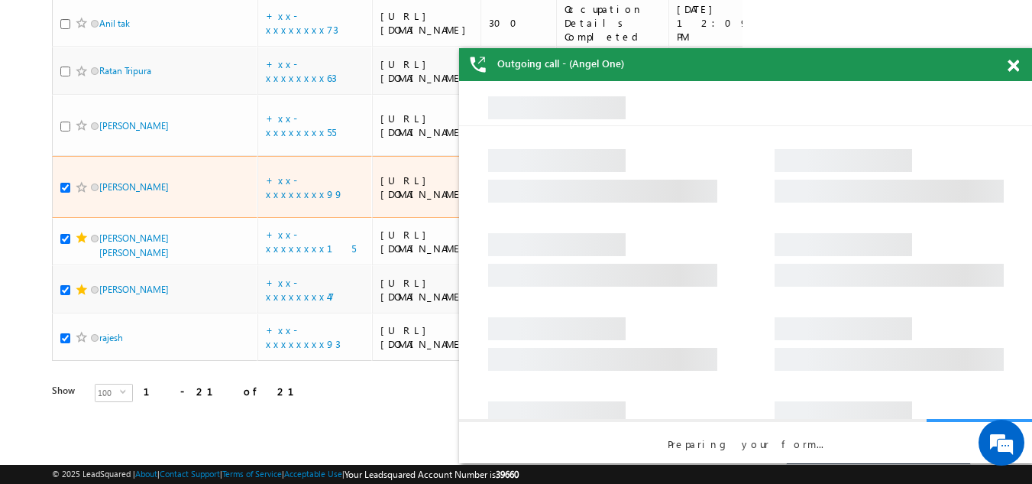
click at [83, 191] on span at bounding box center [82, 187] width 12 height 12
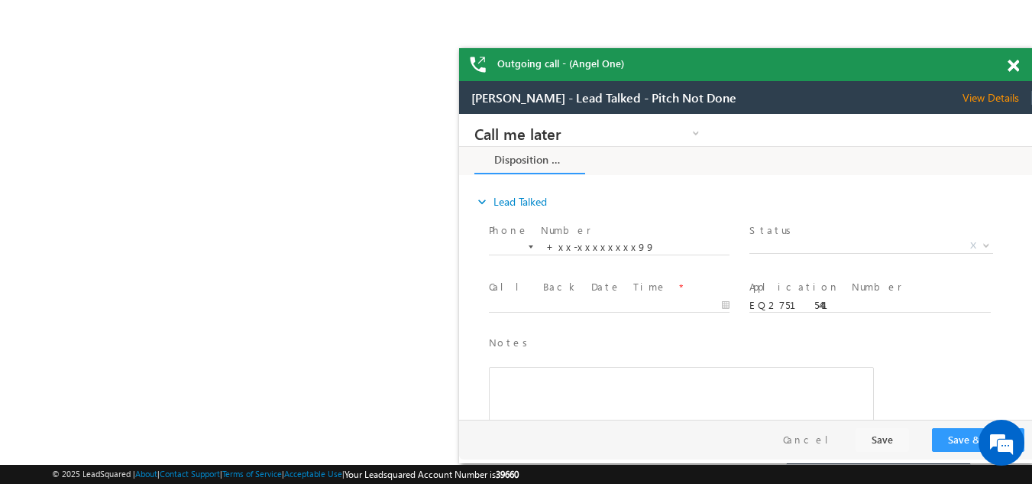
click at [1012, 63] on span at bounding box center [1013, 66] width 11 height 13
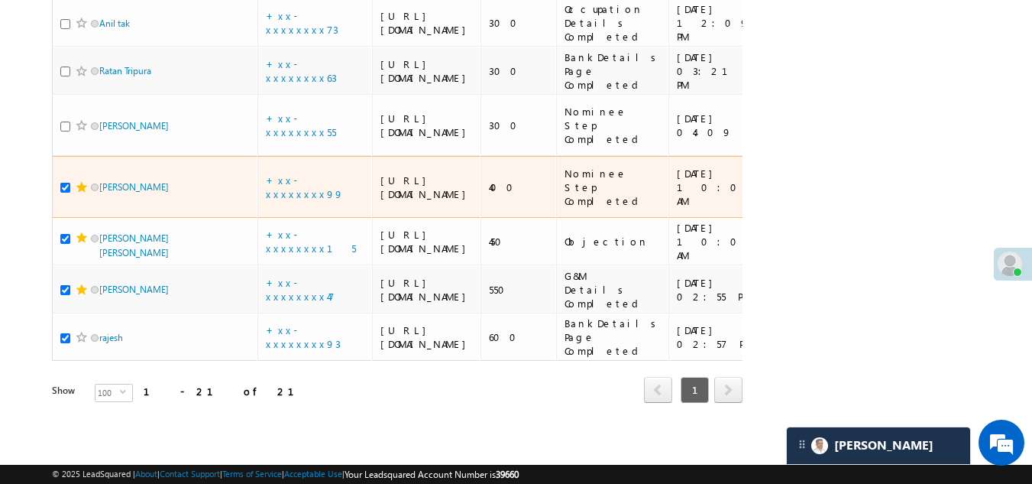
scroll to position [1460, 0]
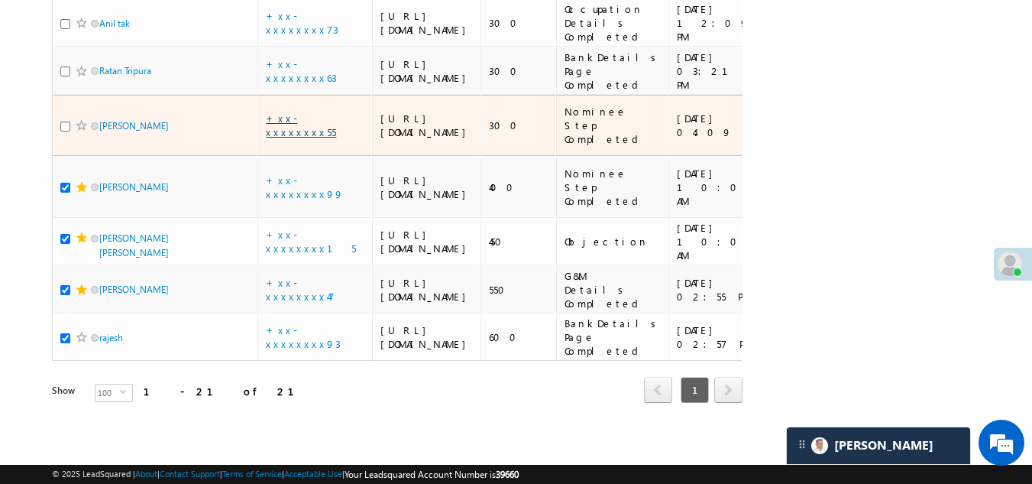
click at [286, 138] on link "+xx-xxxxxxxx55" at bounding box center [301, 125] width 70 height 27
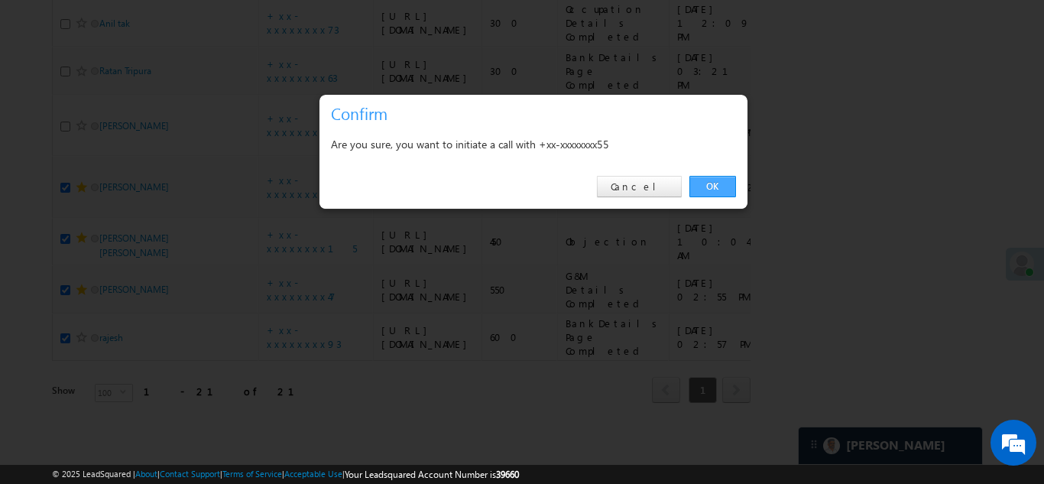
click at [717, 183] on link "OK" at bounding box center [712, 186] width 47 height 21
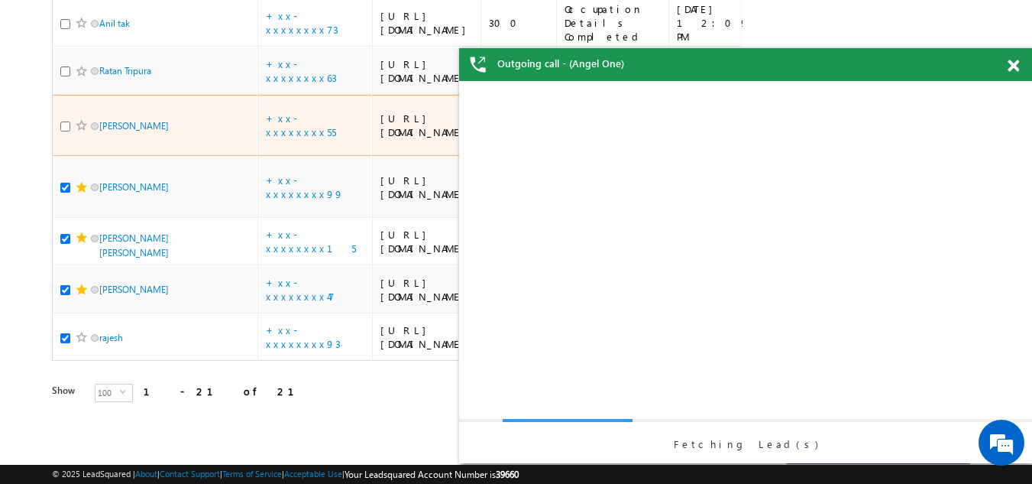
scroll to position [0, 0]
click at [62, 131] on input "checkbox" at bounding box center [65, 127] width 10 height 10
checkbox input "true"
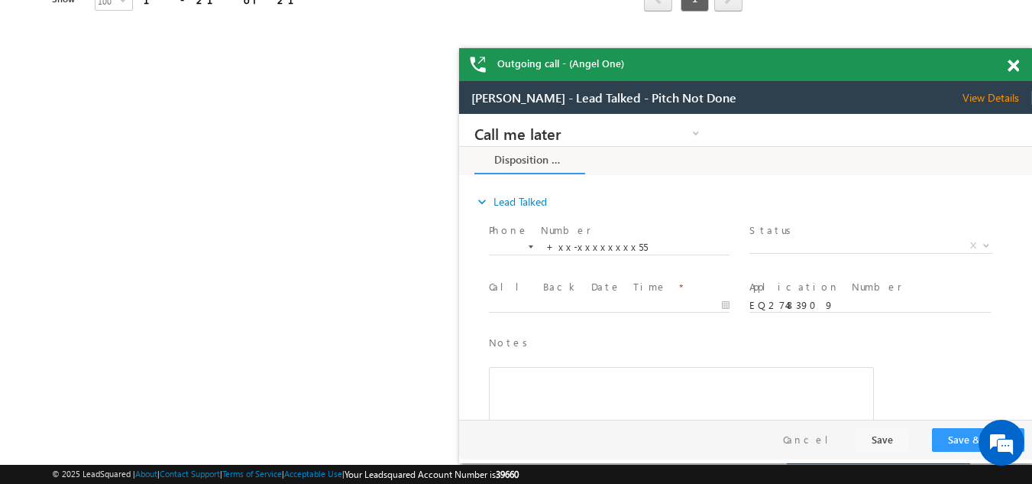
click at [1012, 70] on span at bounding box center [1013, 66] width 11 height 13
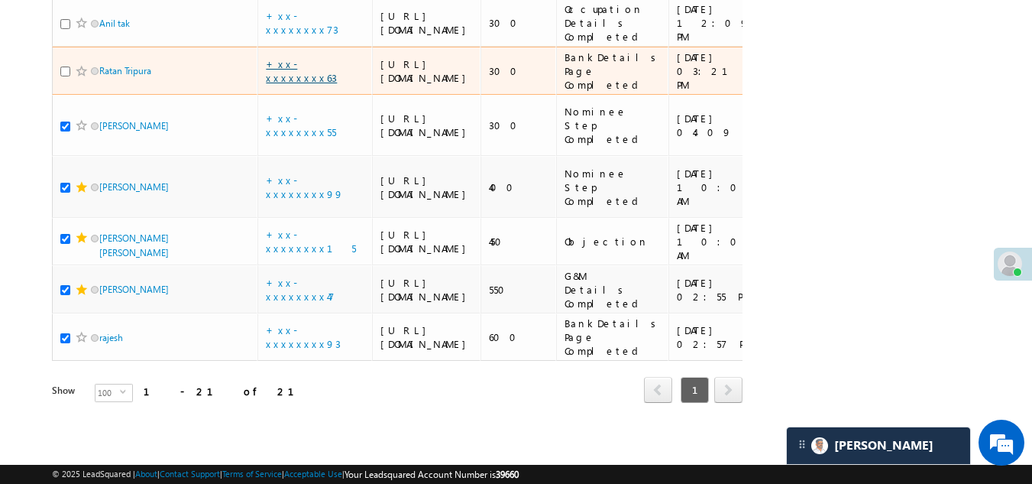
click at [295, 84] on link "+xx-xxxxxxxx63" at bounding box center [301, 70] width 71 height 27
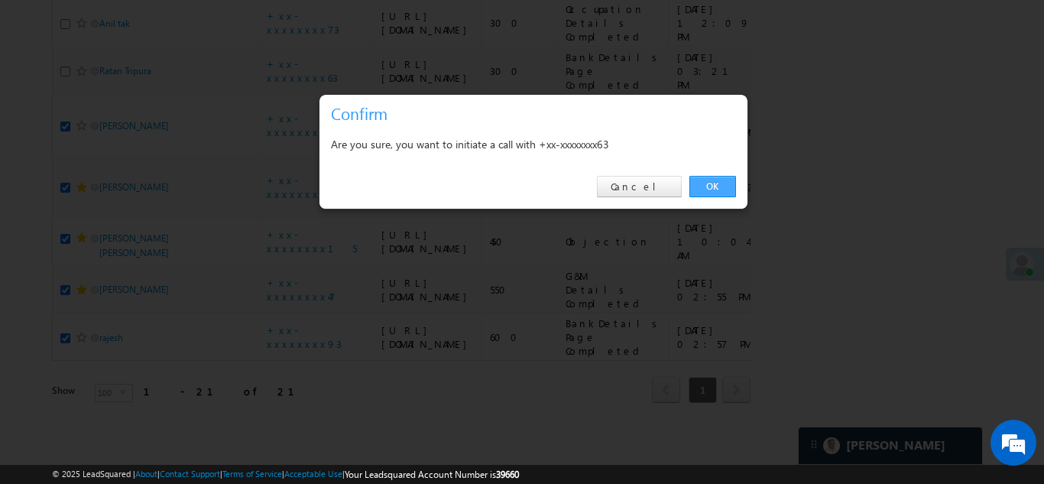
click at [714, 184] on link "OK" at bounding box center [712, 186] width 47 height 21
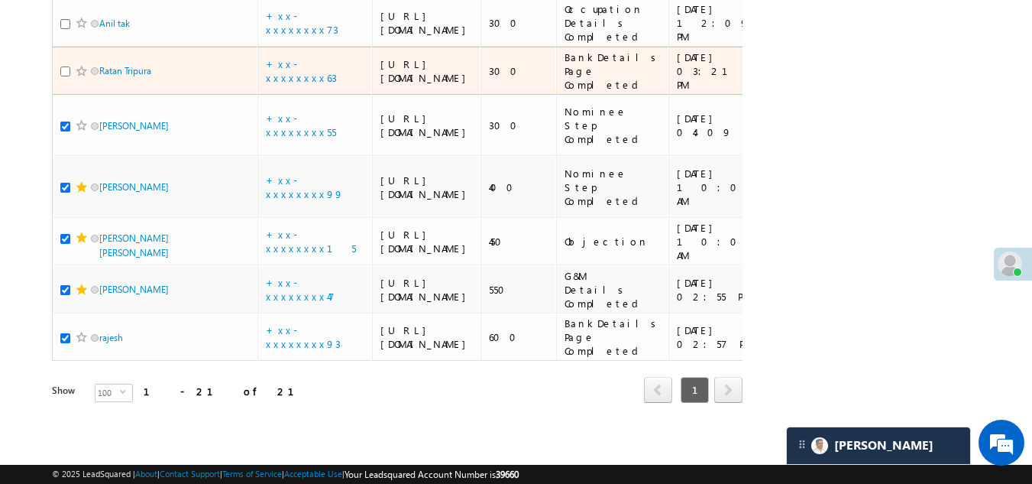
click at [64, 76] on input "checkbox" at bounding box center [65, 71] width 10 height 10
checkbox input "true"
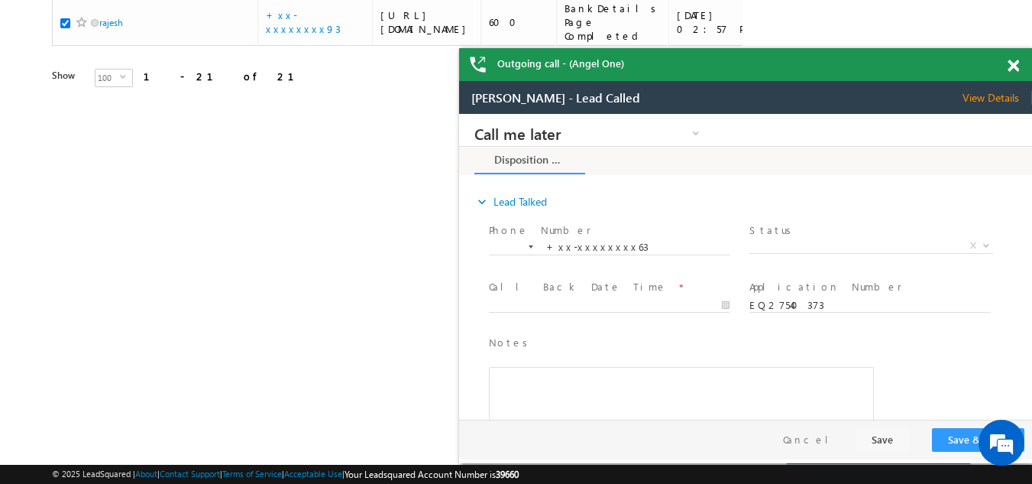
click at [1013, 67] on span at bounding box center [1013, 66] width 11 height 13
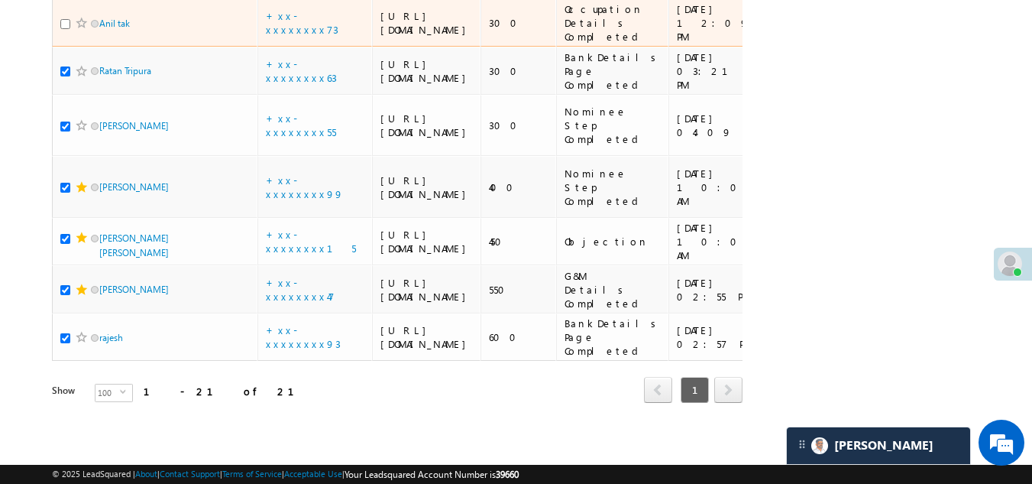
click at [66, 29] on input "checkbox" at bounding box center [65, 24] width 10 height 10
checkbox input "true"
click at [315, 36] on link "+xx-xxxxxxxx73" at bounding box center [302, 22] width 73 height 27
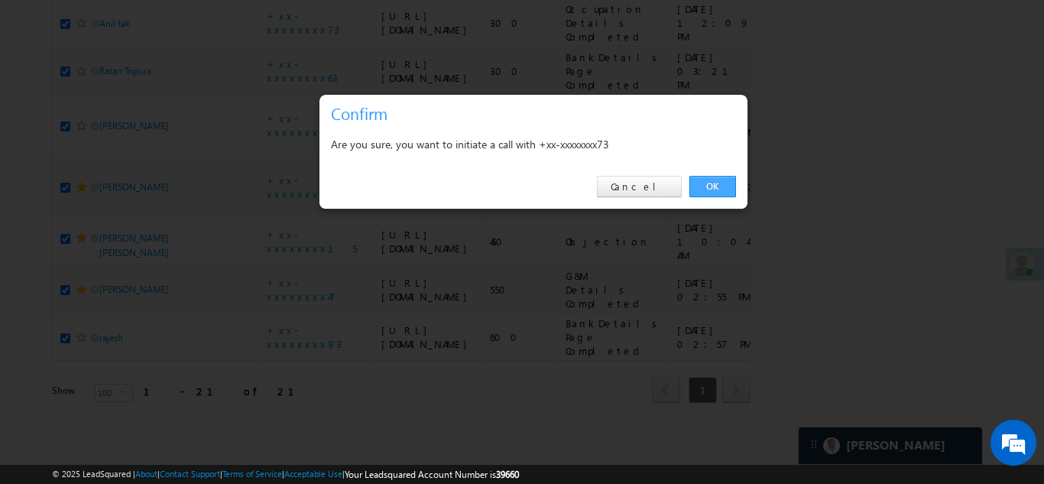
click at [713, 183] on link "OK" at bounding box center [712, 186] width 47 height 21
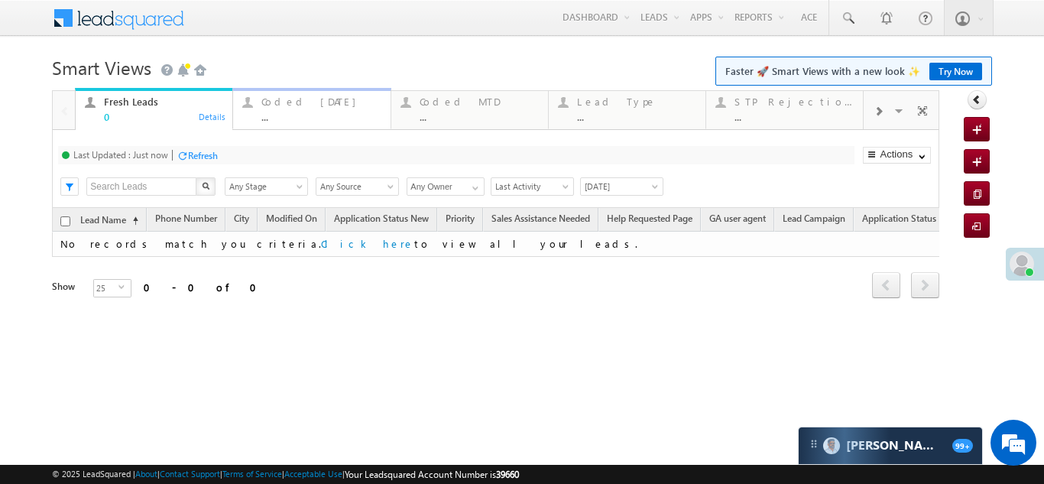
click at [287, 102] on div "Coded Today" at bounding box center [320, 102] width 119 height 12
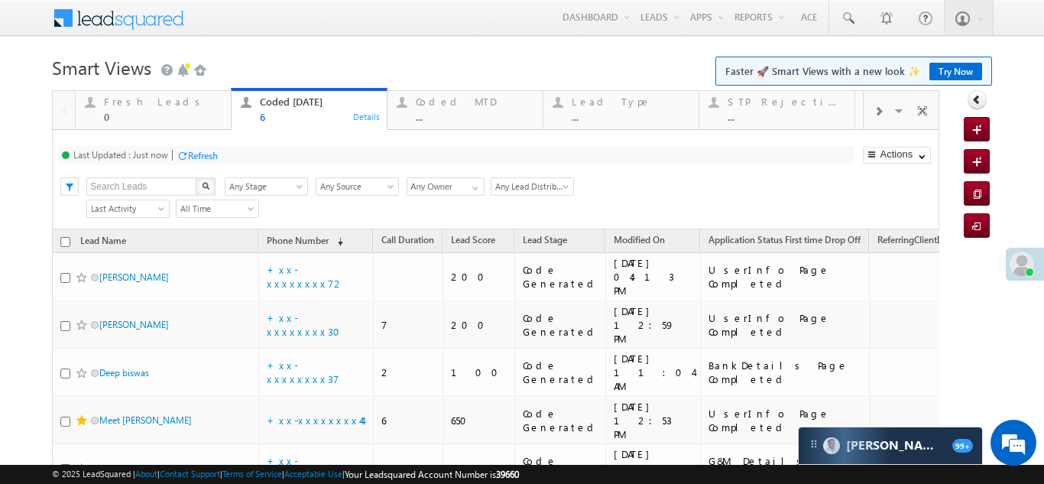
click at [210, 159] on div "Refresh" at bounding box center [203, 155] width 30 height 11
click at [275, 158] on div "Refresh" at bounding box center [260, 155] width 30 height 11
click at [264, 152] on div "Refresh" at bounding box center [260, 155] width 30 height 11
click at [264, 145] on div "Last Updated : Less than a minute ago Refresh Refreshing... Search X Lead Stage…" at bounding box center [495, 179] width 886 height 99
click at [254, 150] on div "Refresh" at bounding box center [260, 155] width 30 height 11
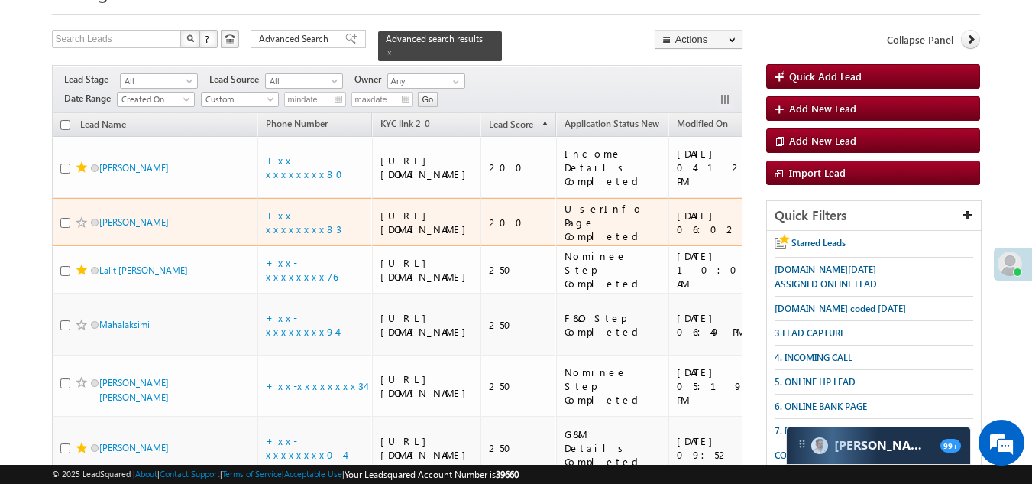
scroll to position [76, 0]
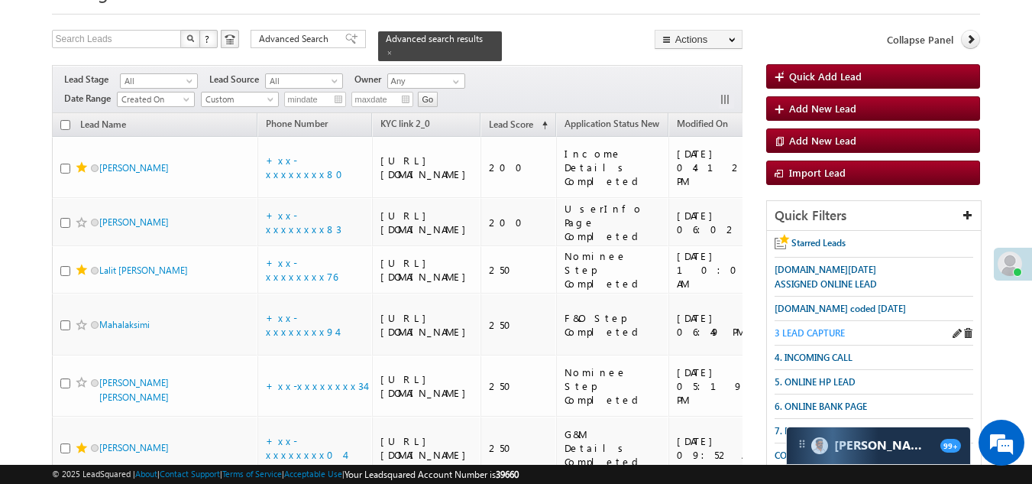
click at [817, 332] on span "3 LEAD CAPTURE" at bounding box center [810, 332] width 70 height 11
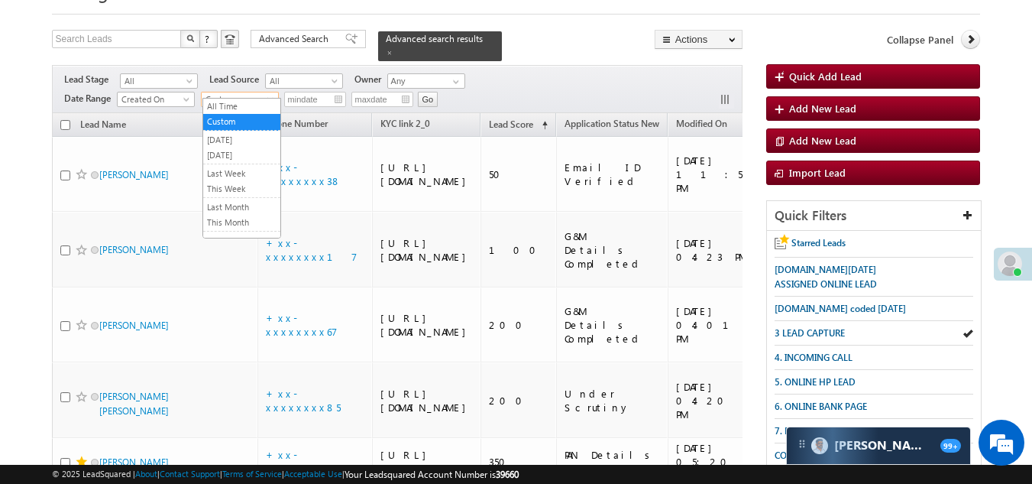
click at [238, 92] on span "Custom" at bounding box center [238, 99] width 73 height 14
click at [243, 102] on link "All Time" at bounding box center [241, 106] width 77 height 14
click at [235, 92] on span "All Time" at bounding box center [238, 99] width 73 height 14
click at [237, 152] on link "Today" at bounding box center [241, 155] width 77 height 14
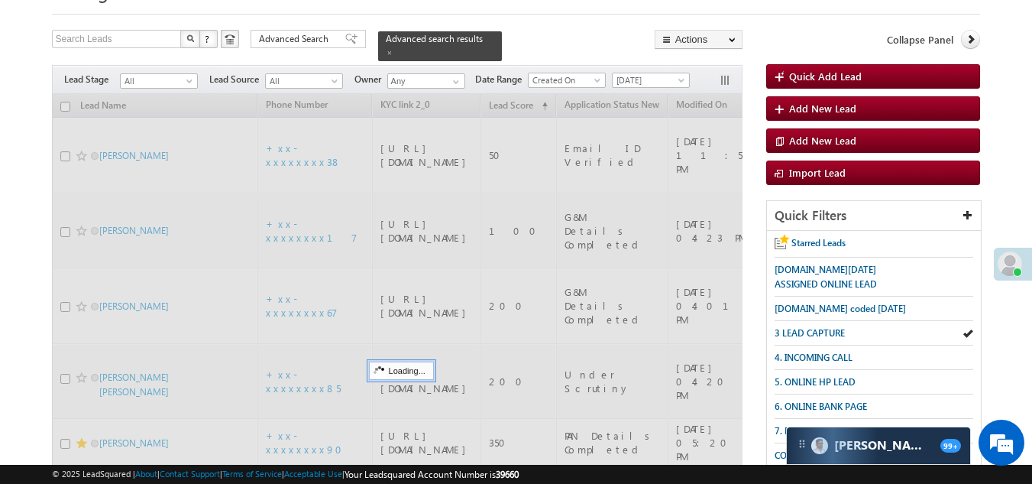
scroll to position [0, 0]
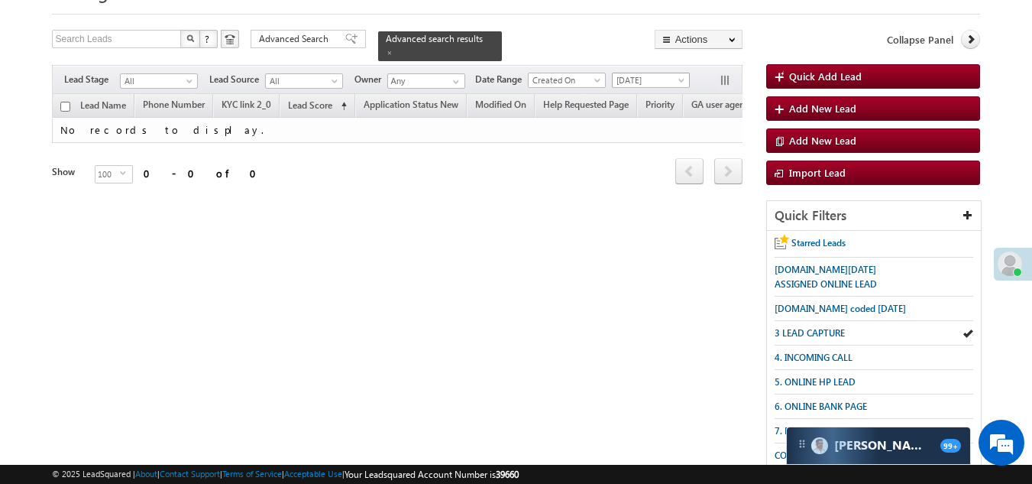
click at [650, 73] on span "Today" at bounding box center [649, 80] width 73 height 14
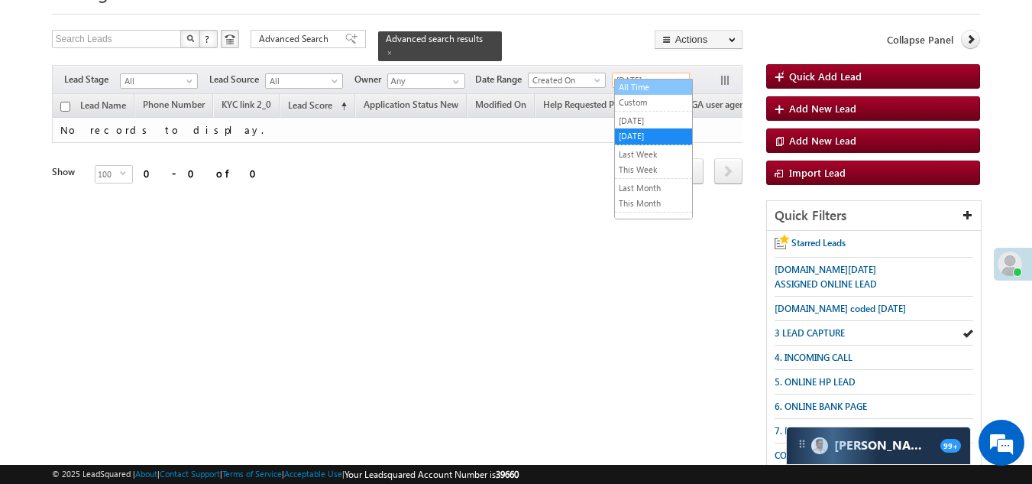
click at [645, 86] on link "All Time" at bounding box center [653, 87] width 77 height 14
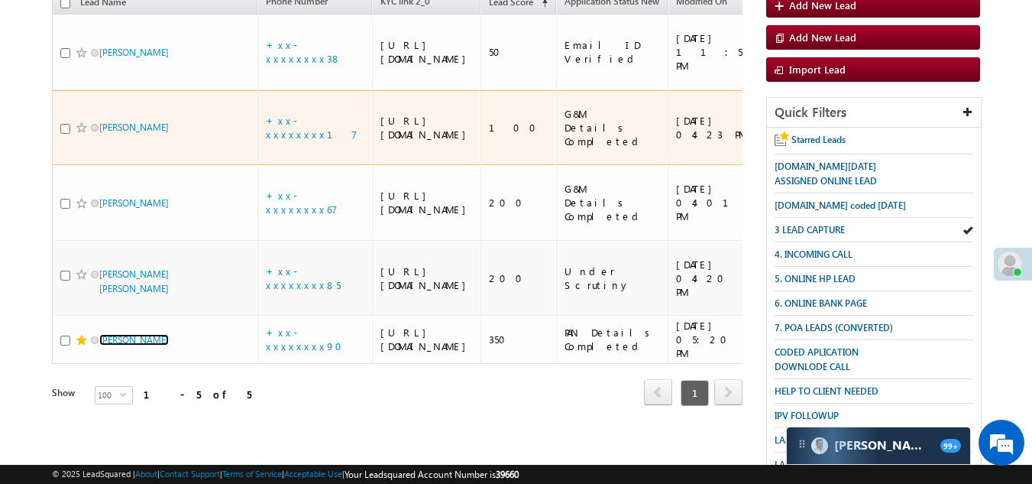
scroll to position [153, 0]
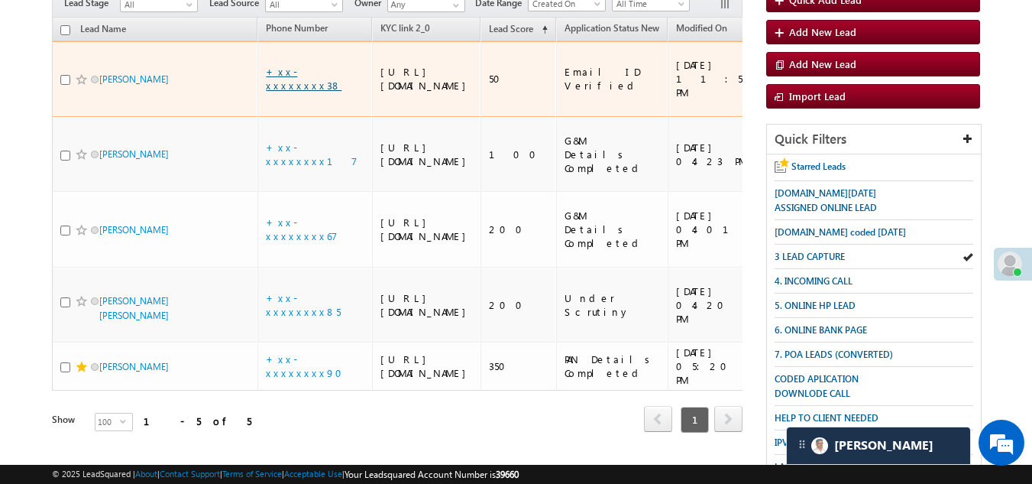
click at [311, 73] on link "+xx-xxxxxxxx38" at bounding box center [304, 78] width 76 height 27
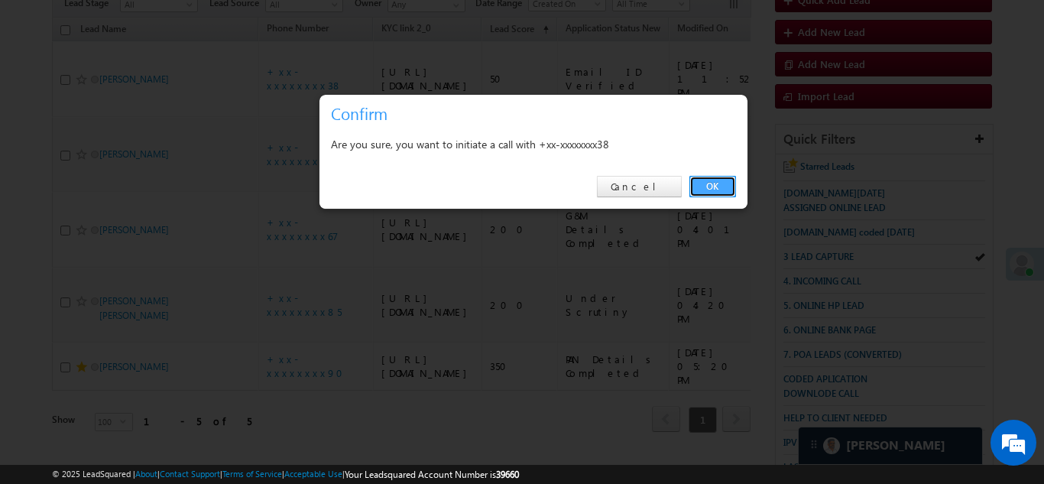
click at [719, 181] on link "OK" at bounding box center [712, 186] width 47 height 21
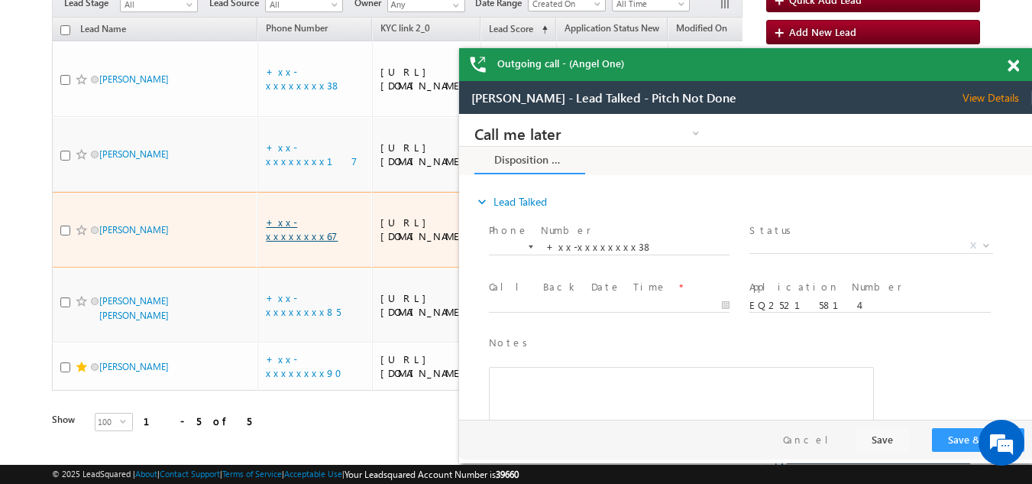
scroll to position [0, 0]
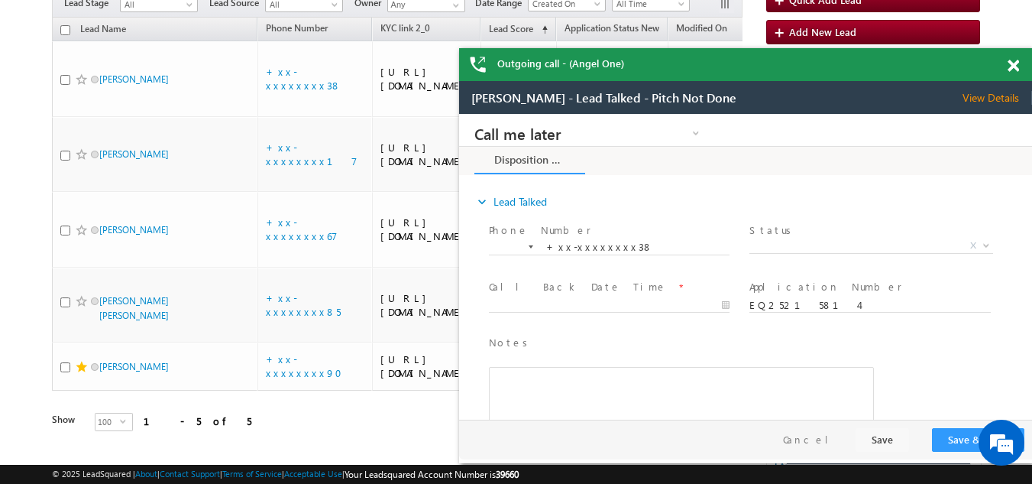
click at [1010, 66] on span at bounding box center [1013, 66] width 11 height 13
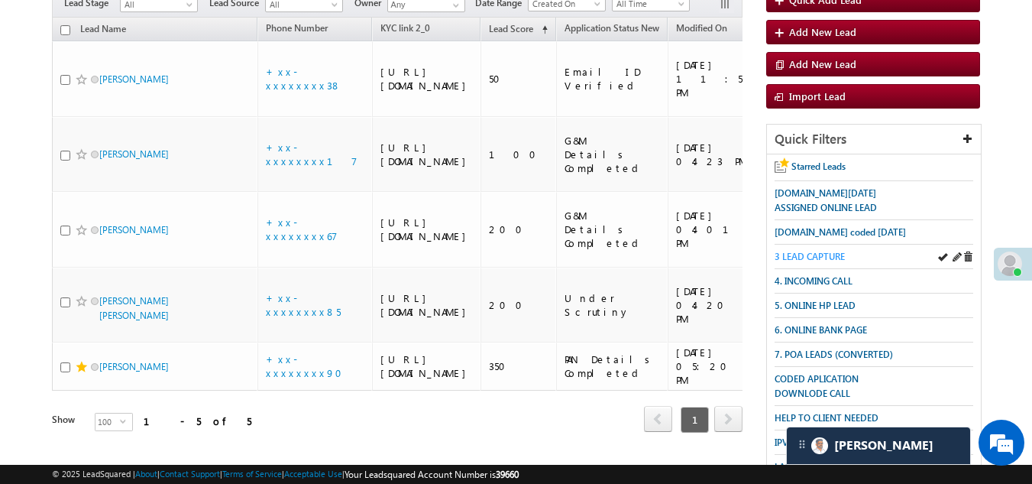
click at [800, 254] on span "3 LEAD CAPTURE" at bounding box center [810, 256] width 70 height 11
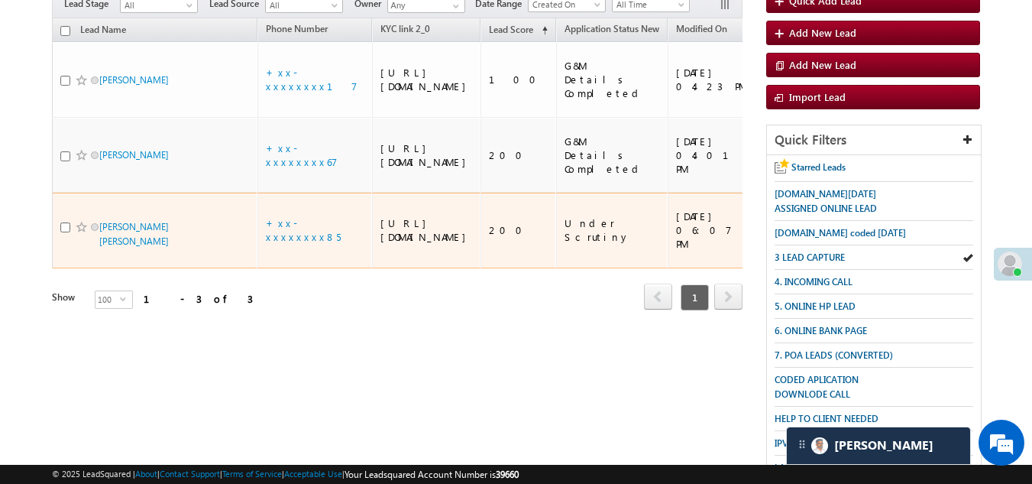
scroll to position [76, 0]
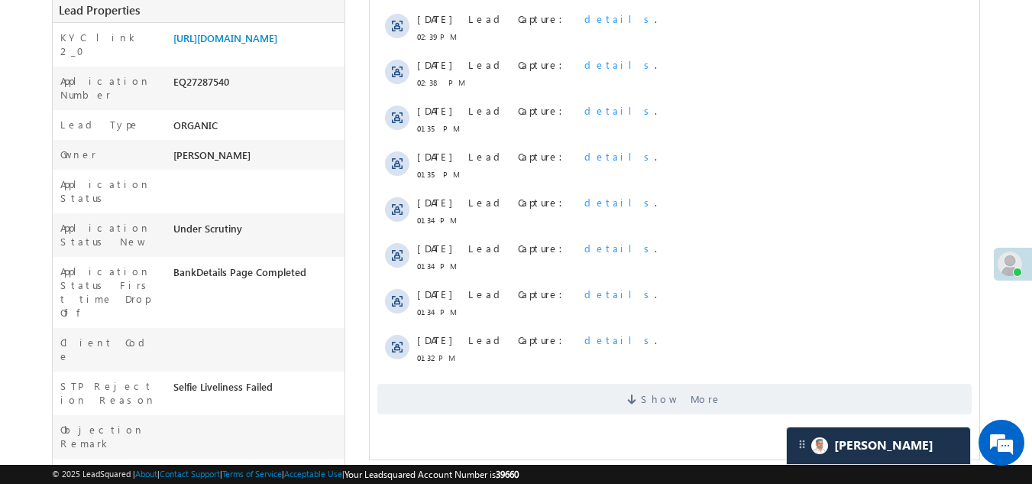
scroll to position [459, 0]
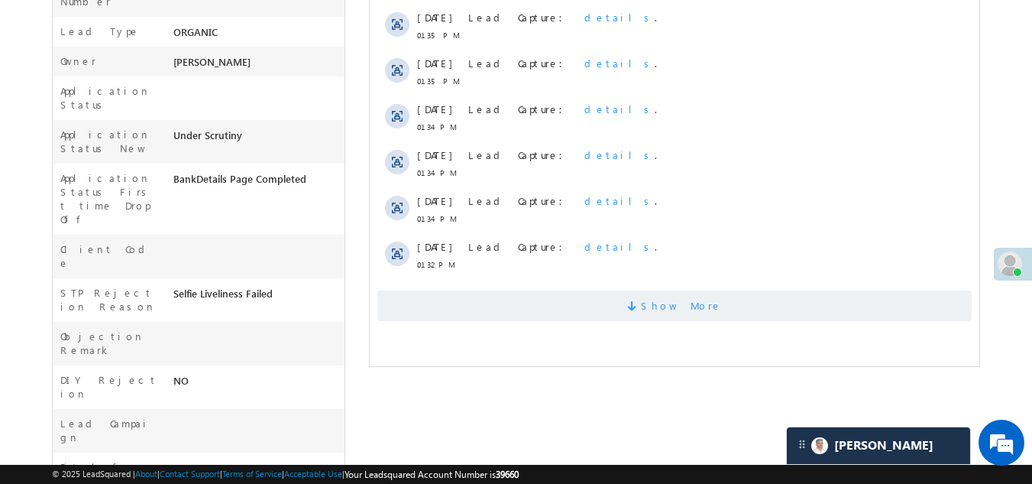
click at [655, 295] on span "Show More" at bounding box center [674, 305] width 595 height 31
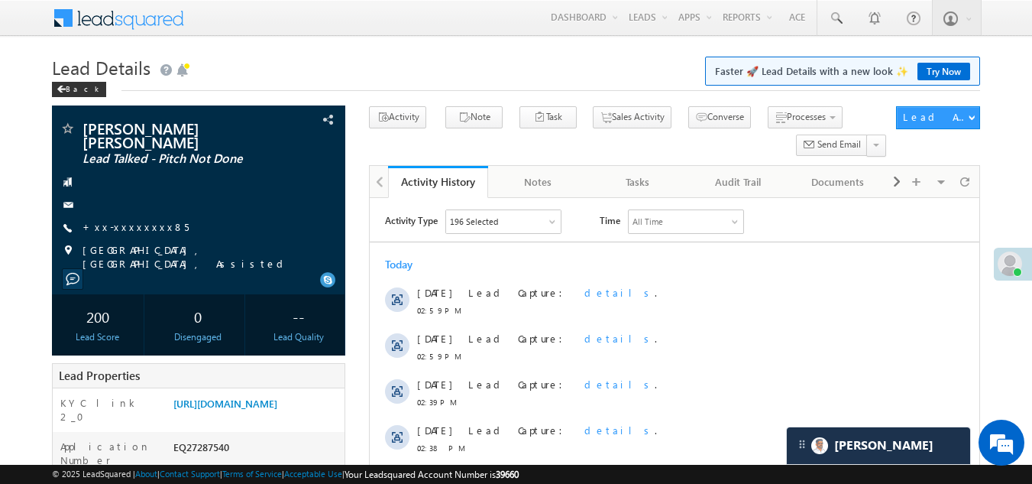
scroll to position [0, 0]
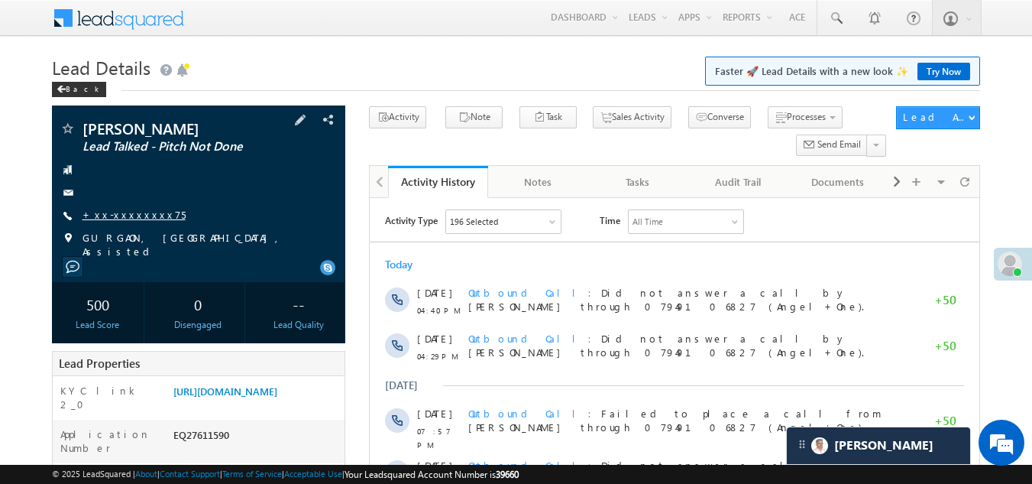
click at [135, 214] on link "+xx-xxxxxxxx75" at bounding box center [134, 214] width 103 height 13
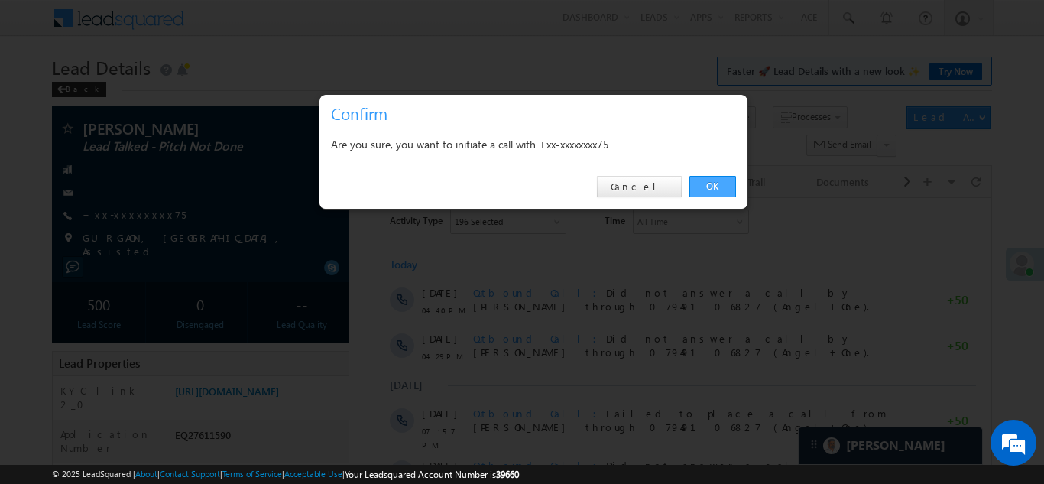
click at [713, 186] on link "OK" at bounding box center [712, 186] width 47 height 21
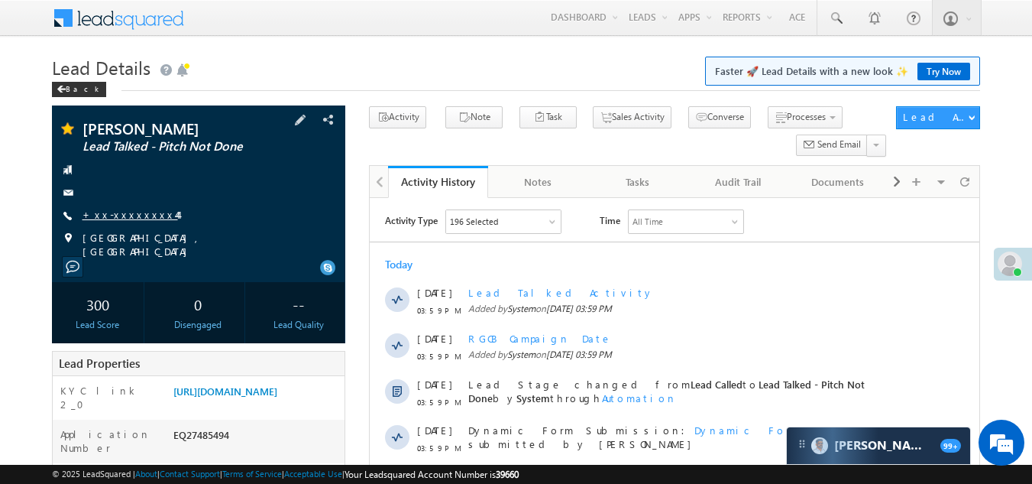
click at [136, 212] on link "+xx-xxxxxxxx44" at bounding box center [131, 214] width 96 height 13
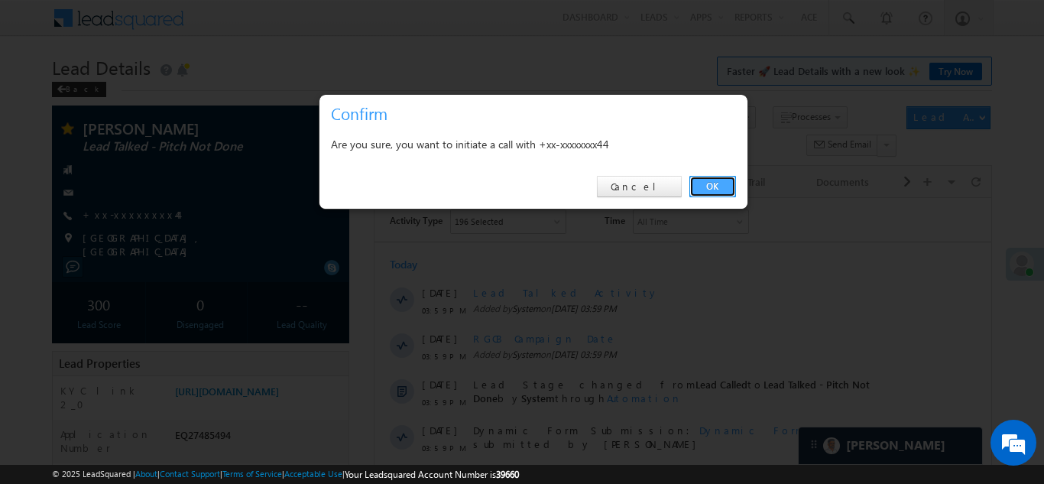
click at [709, 182] on link "OK" at bounding box center [712, 186] width 47 height 21
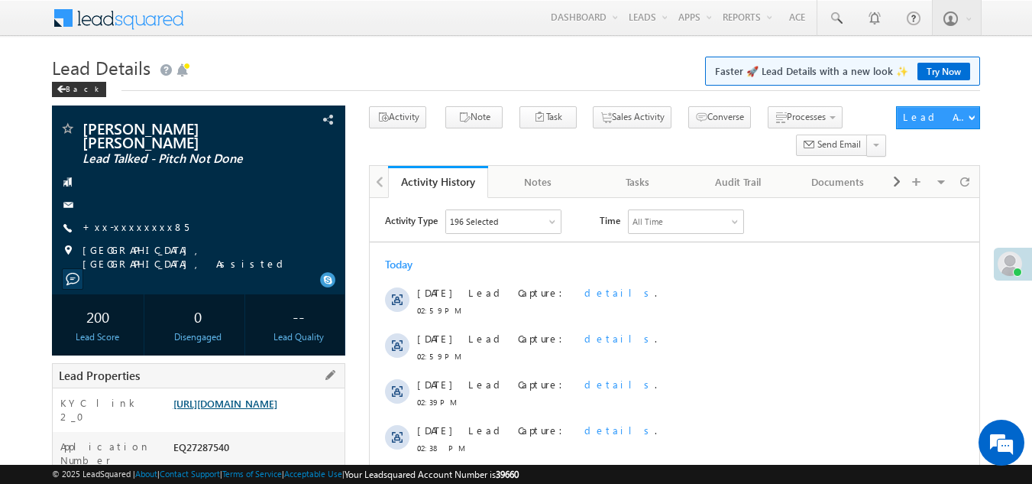
click at [270, 397] on link "[URL][DOMAIN_NAME]" at bounding box center [225, 403] width 104 height 13
